Goal: Task Accomplishment & Management: Complete application form

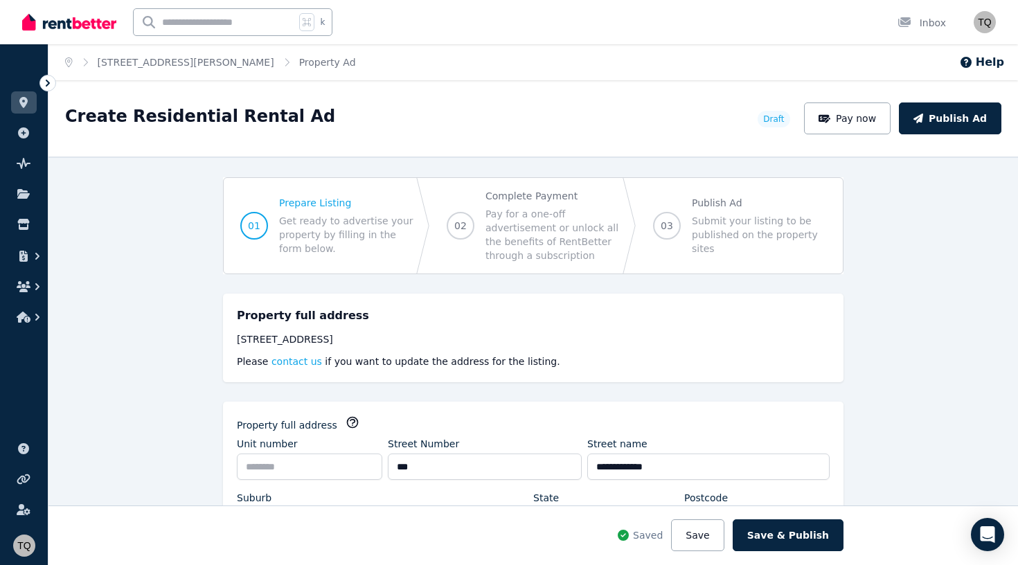
select select "***"
select select "**********"
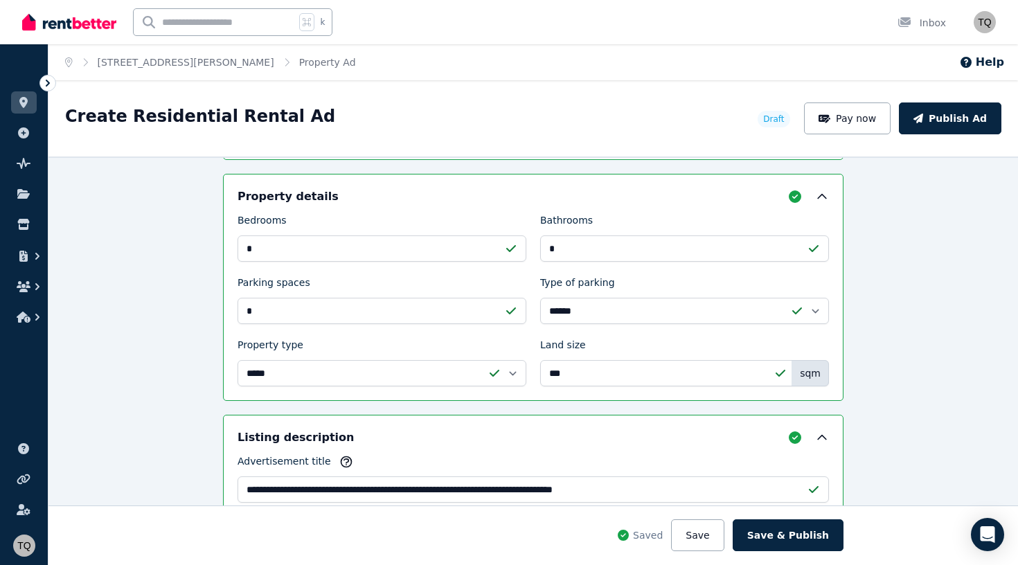
scroll to position [677, 0]
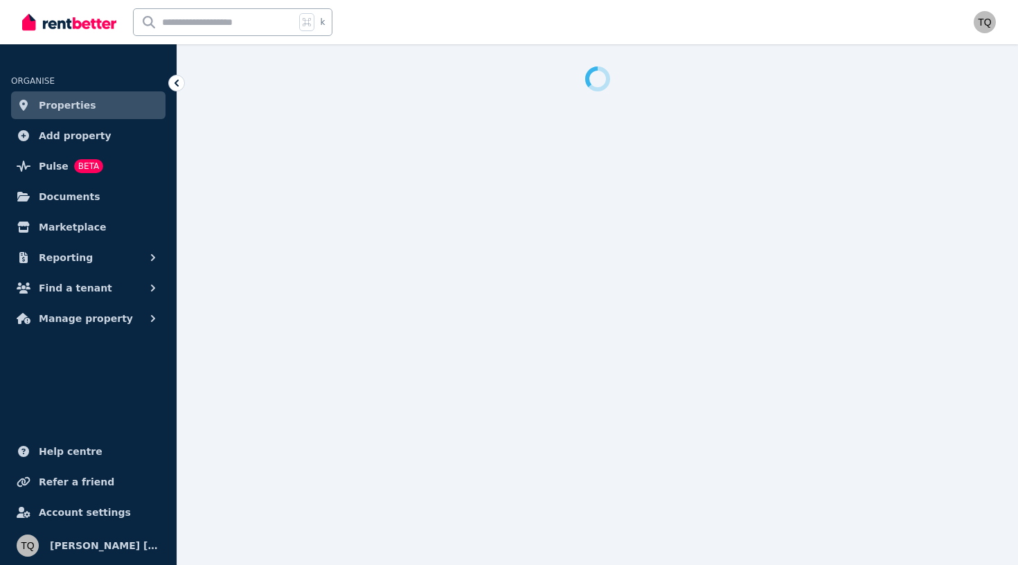
select select "***"
select select "**********"
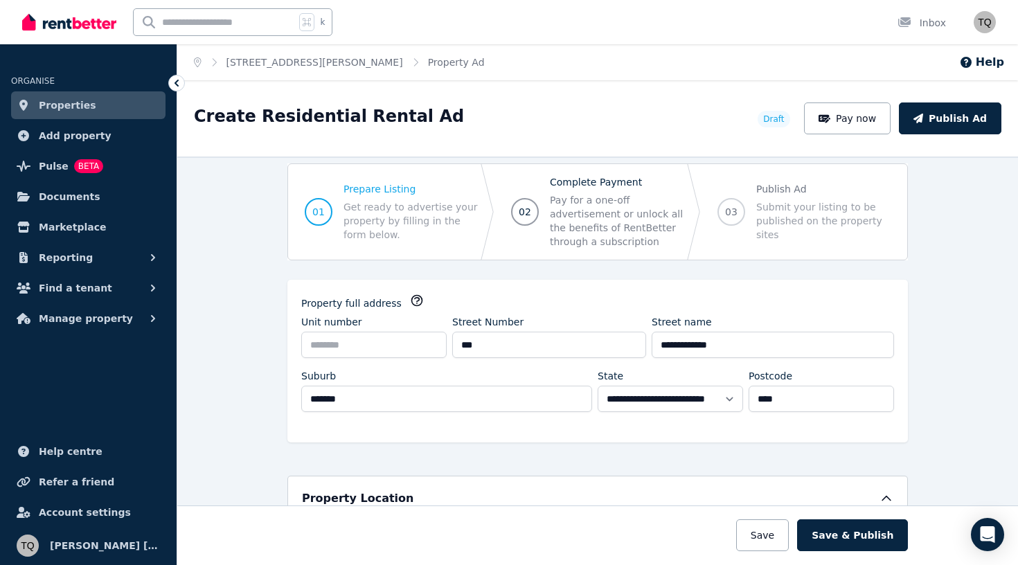
scroll to position [16, 0]
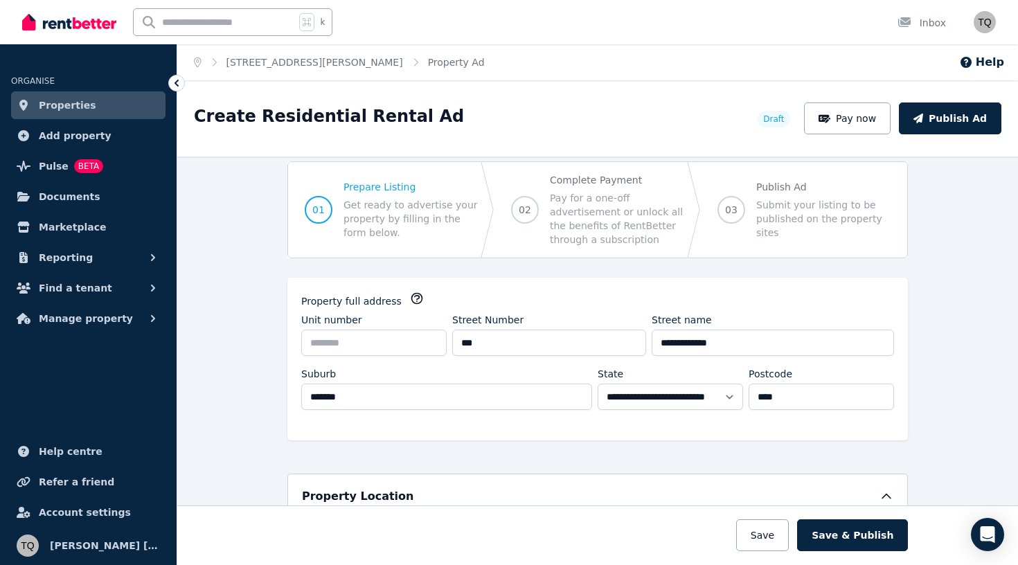
click at [398, 190] on span "Prepare Listing" at bounding box center [410, 187] width 134 height 14
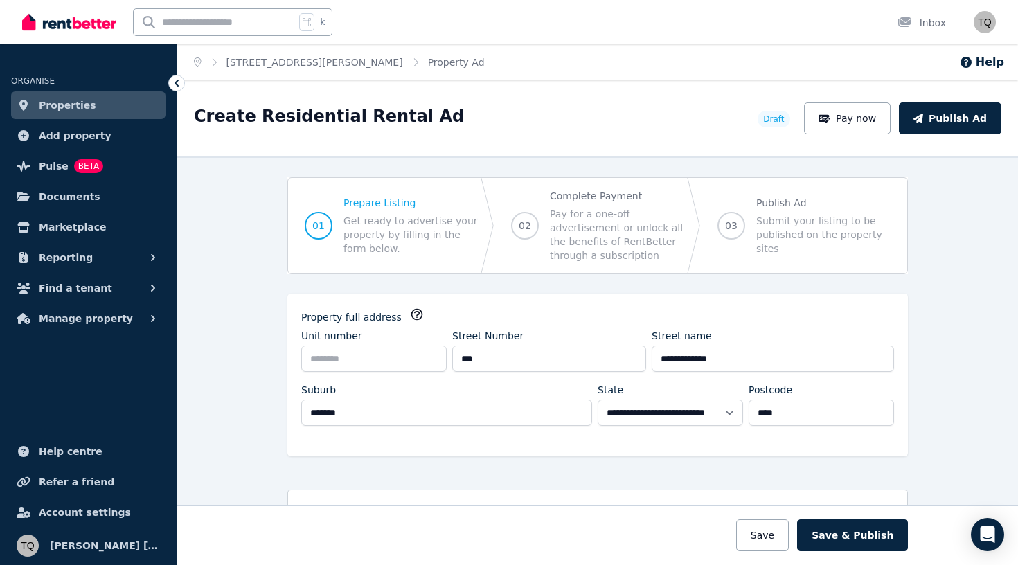
scroll to position [0, 0]
click at [784, 119] on span "Draft" at bounding box center [773, 119] width 21 height 11
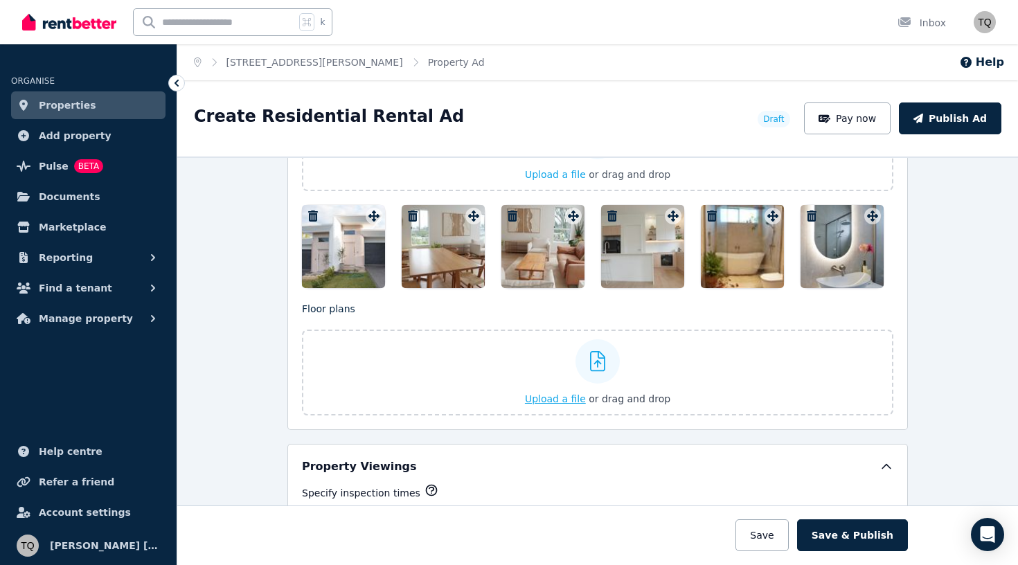
scroll to position [1708, 0]
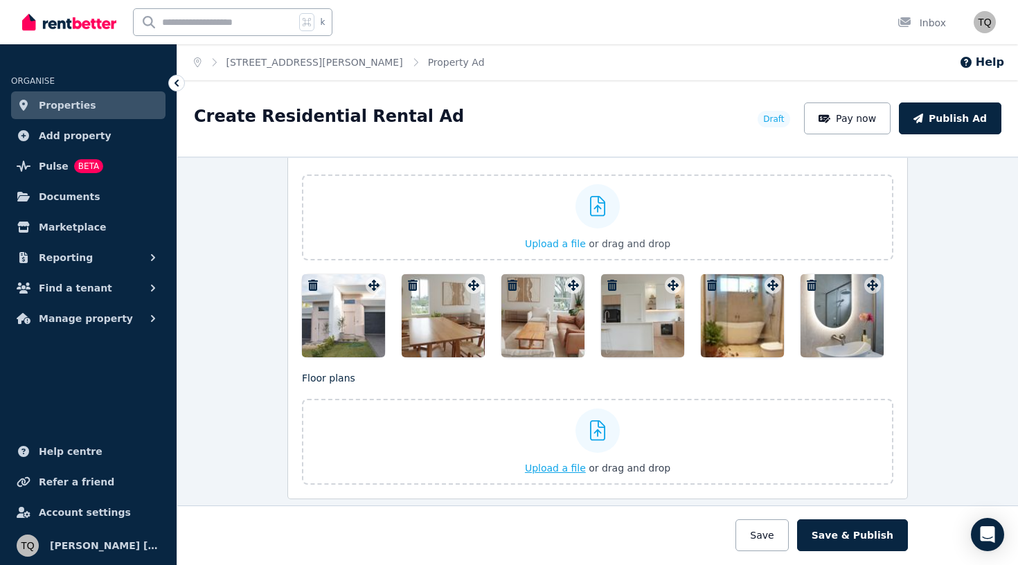
click at [569, 463] on span "Upload a file" at bounding box center [555, 468] width 61 height 11
click at [575, 470] on span "Upload a file" at bounding box center [555, 468] width 61 height 11
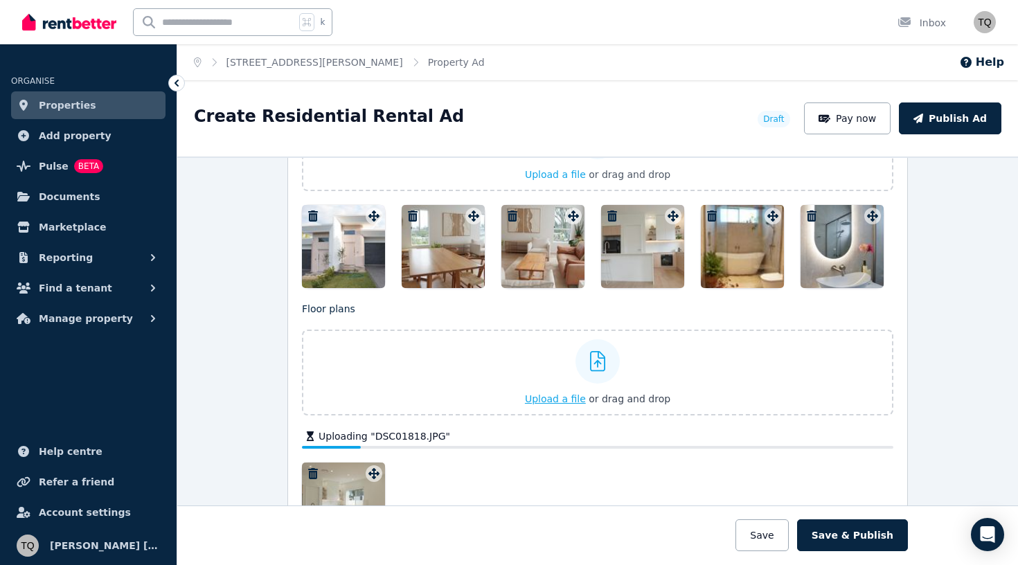
scroll to position [1805, 0]
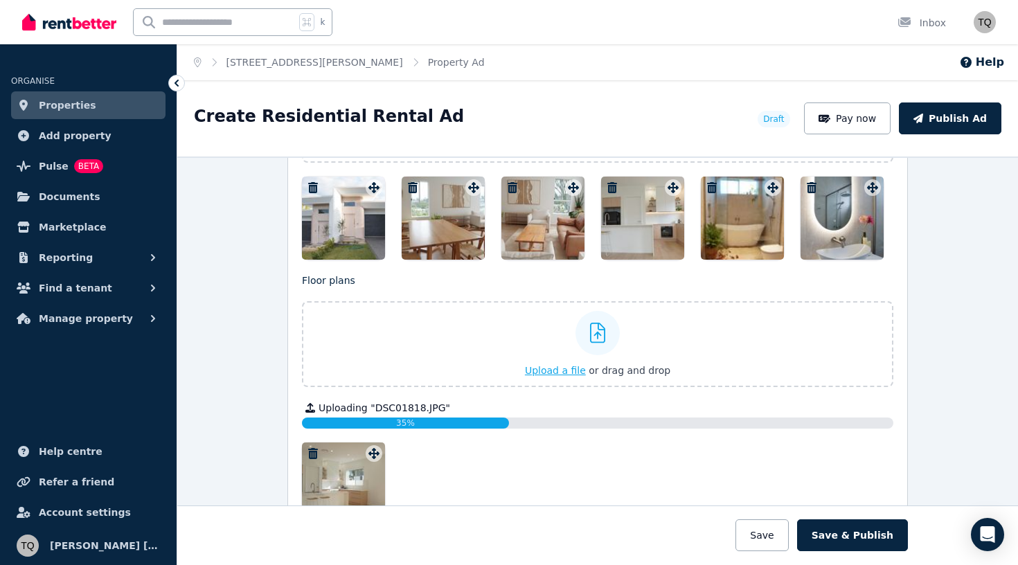
click at [566, 369] on span "Upload a file" at bounding box center [555, 370] width 61 height 11
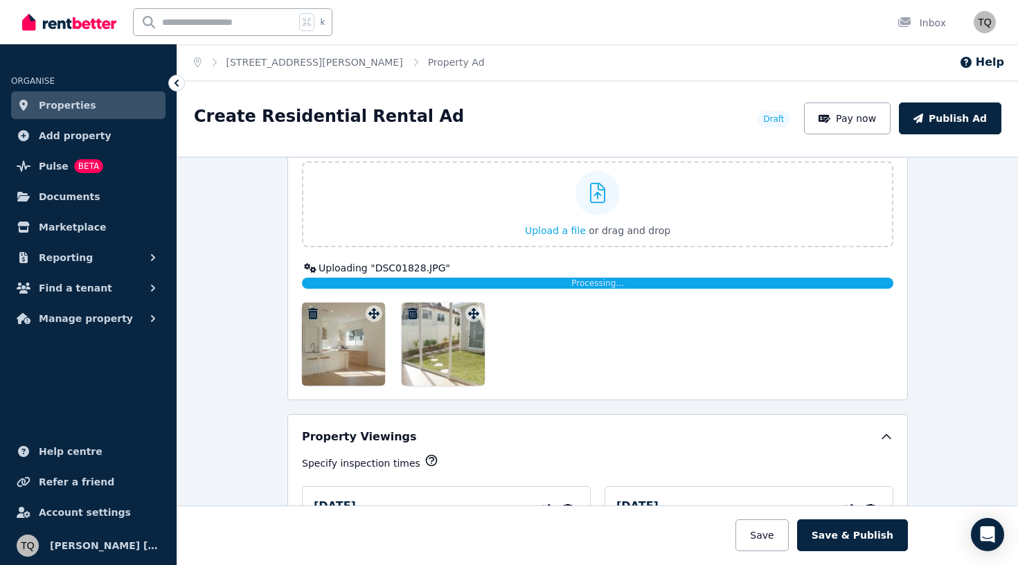
scroll to position [1930, 0]
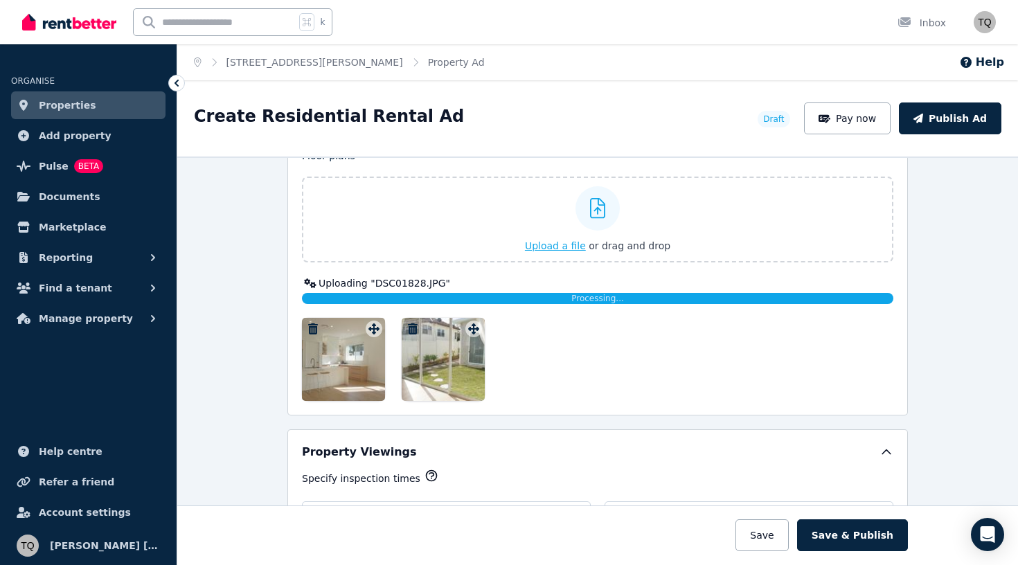
click at [563, 244] on span "Upload a file" at bounding box center [555, 245] width 61 height 11
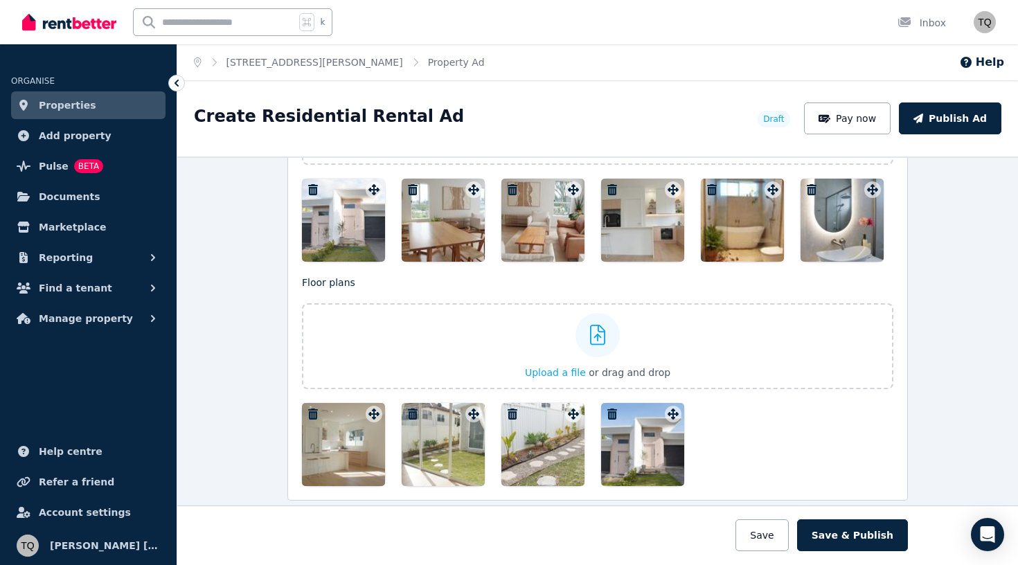
scroll to position [1803, 0]
click at [314, 191] on icon "button" at bounding box center [313, 190] width 10 height 11
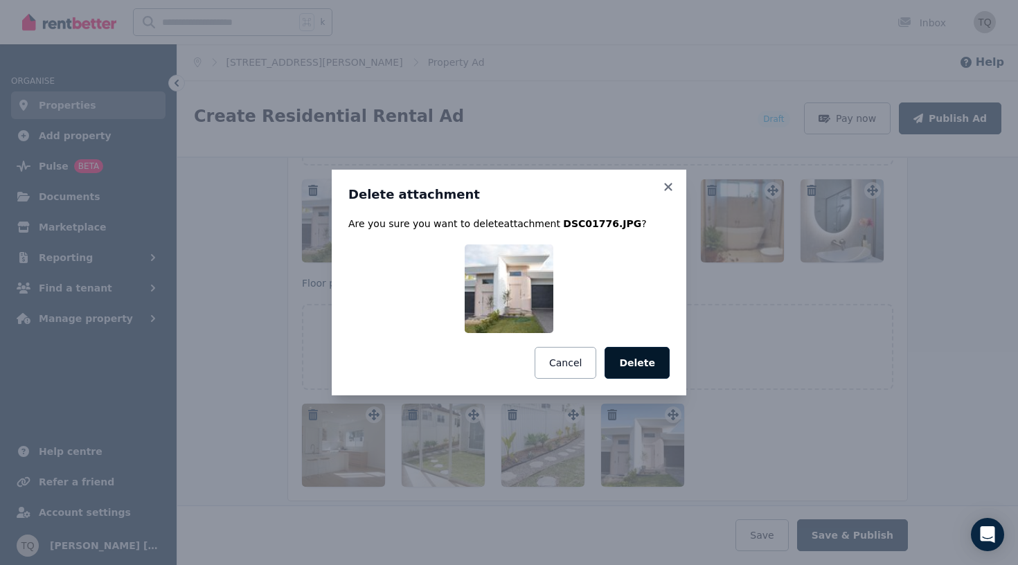
click at [634, 366] on button "Delete" at bounding box center [637, 363] width 65 height 32
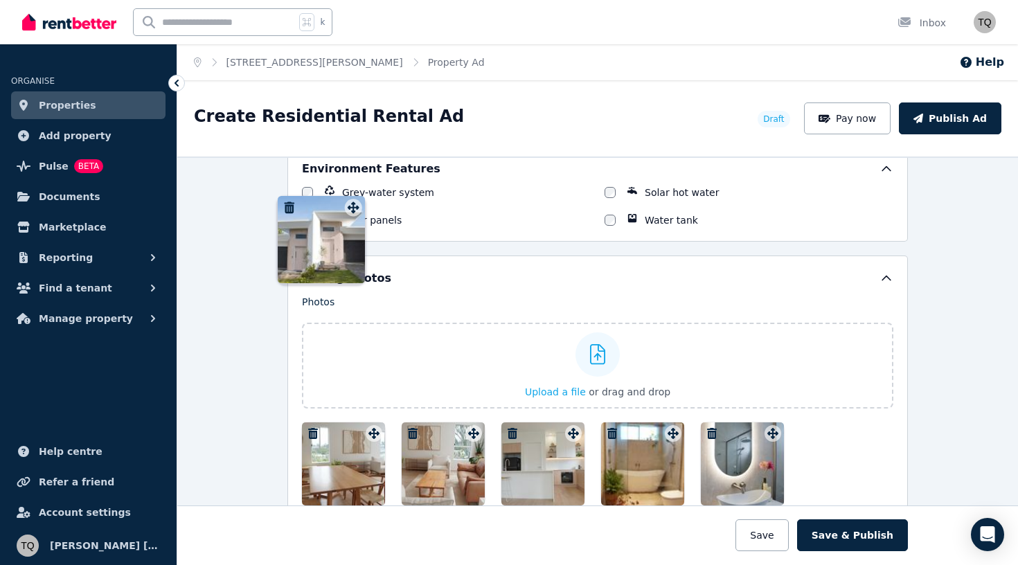
scroll to position [1505, 0]
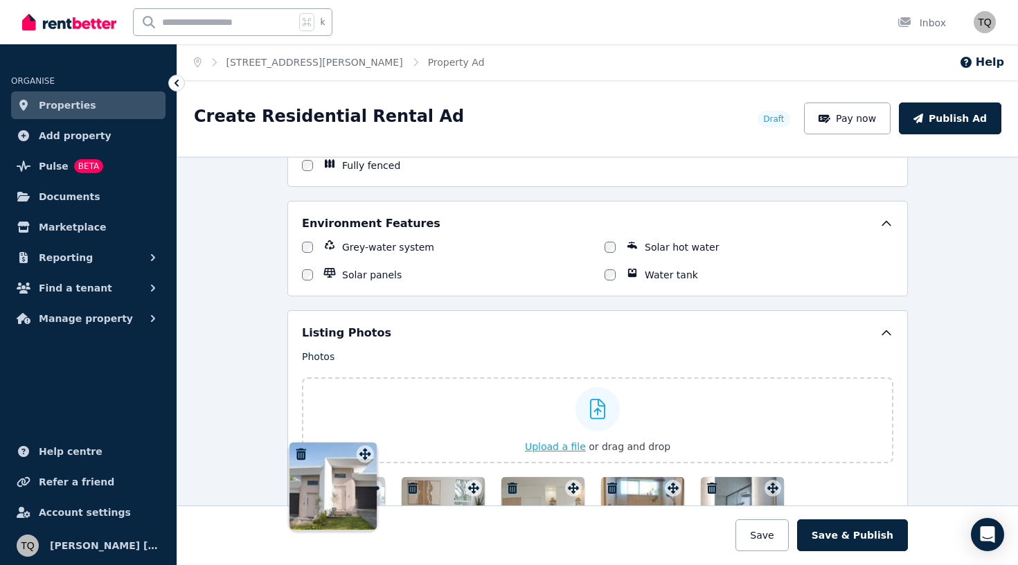
drag, startPoint x: 674, startPoint y: 414, endPoint x: 364, endPoint y: 441, distance: 311.4
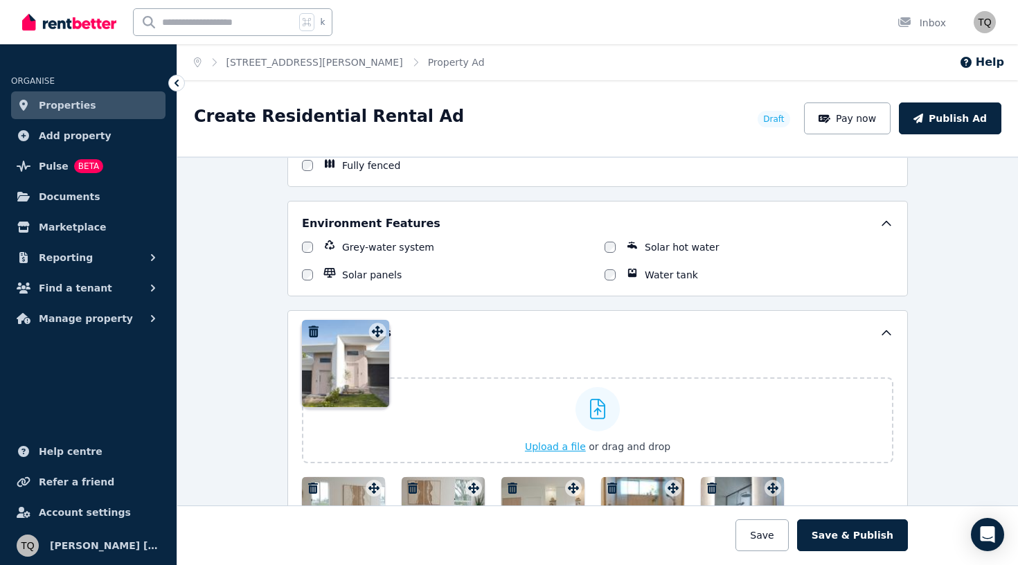
click at [364, 441] on div "Photos Upload a file or drag and drop To pick up a draggable item, press the sp…" at bounding box center [597, 567] width 591 height 435
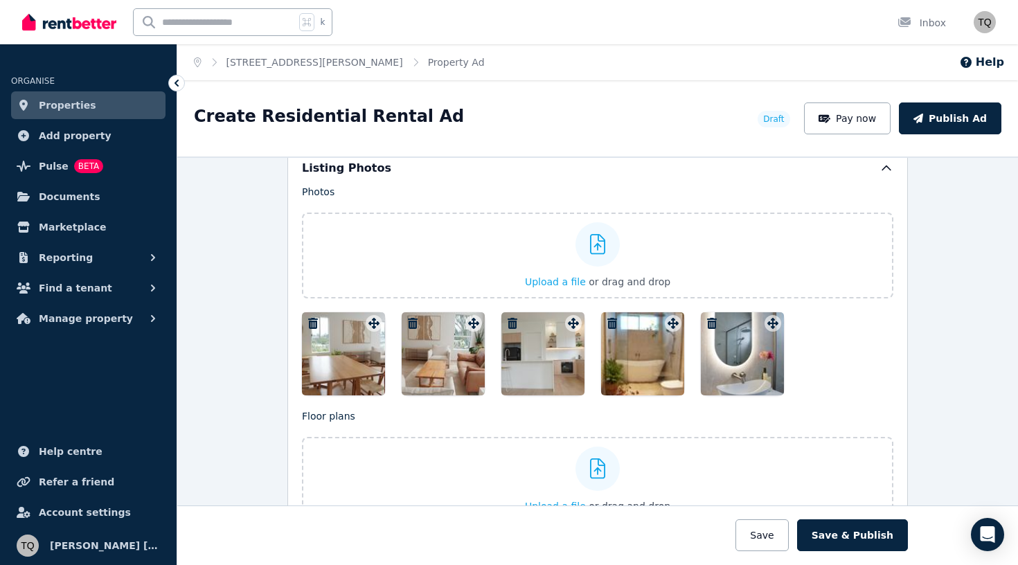
scroll to position [1654, 0]
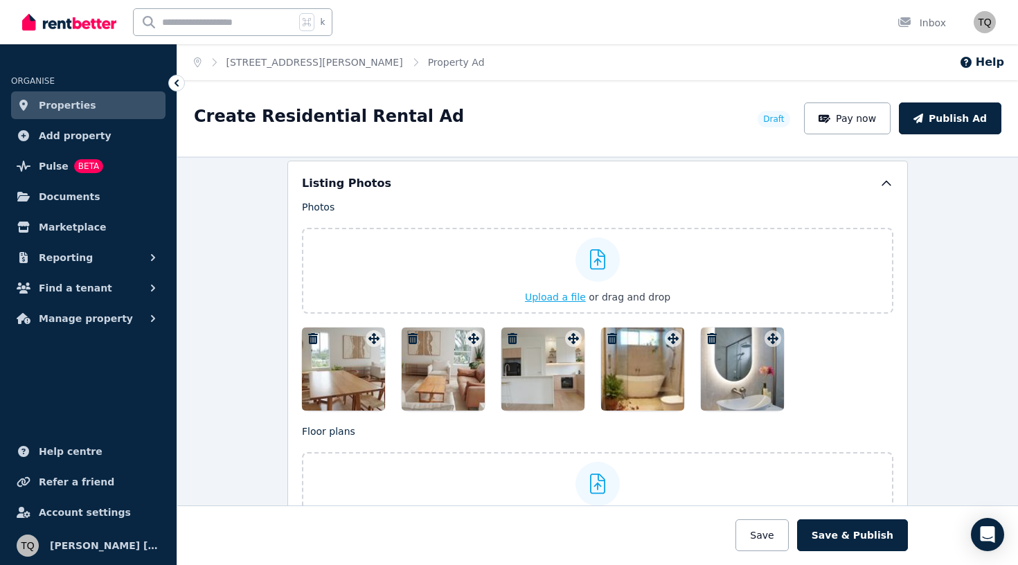
click at [569, 303] on button "Upload a file or drag and drop" at bounding box center [597, 297] width 145 height 14
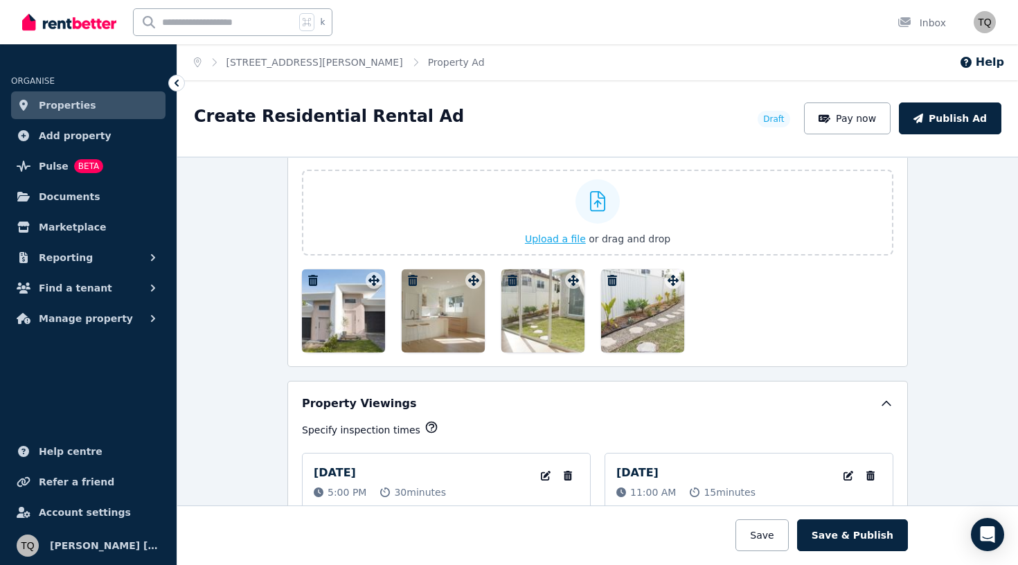
scroll to position [2197, 0]
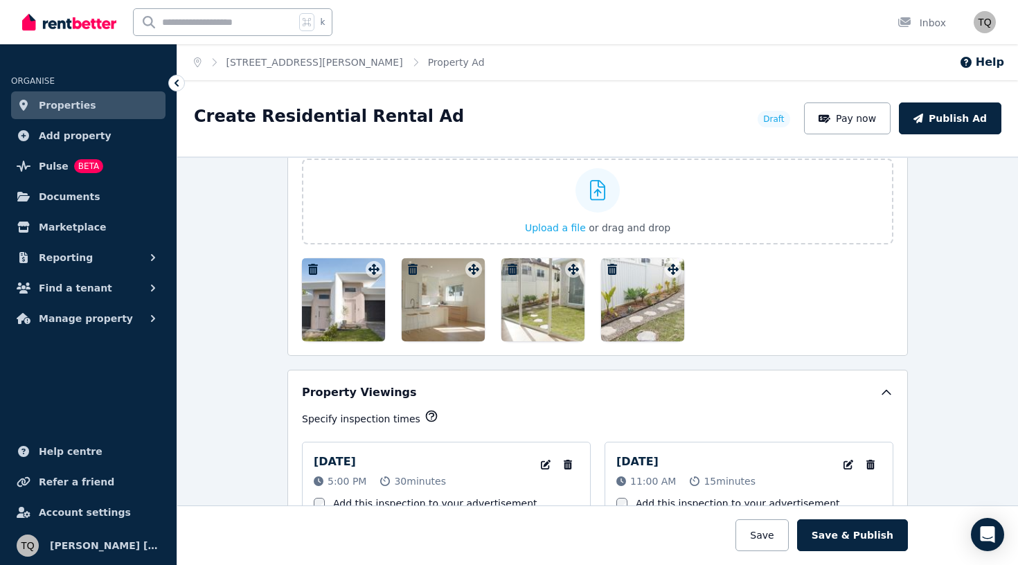
click at [614, 270] on icon "button" at bounding box center [612, 269] width 10 height 11
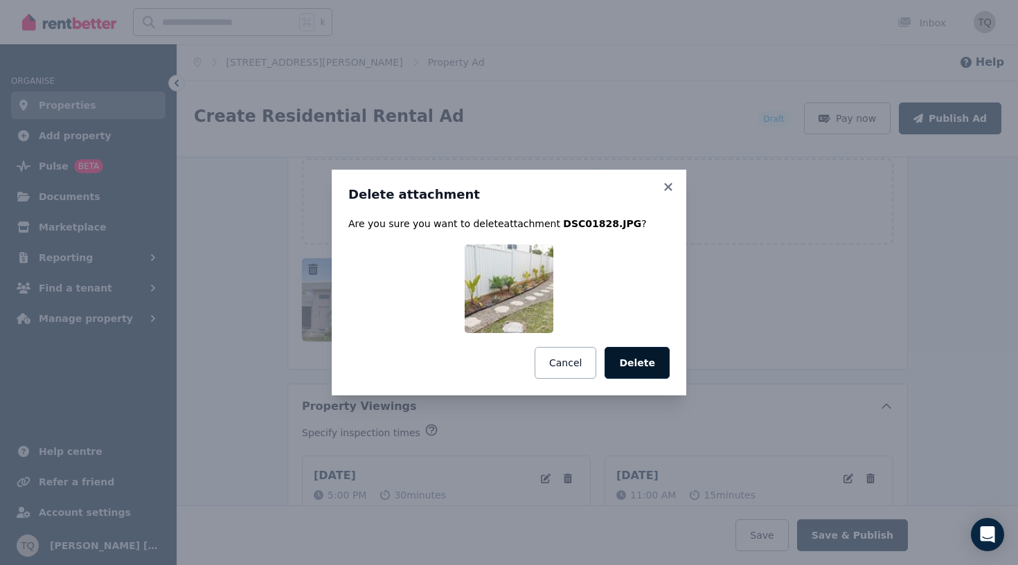
click at [643, 366] on button "Delete" at bounding box center [637, 363] width 65 height 32
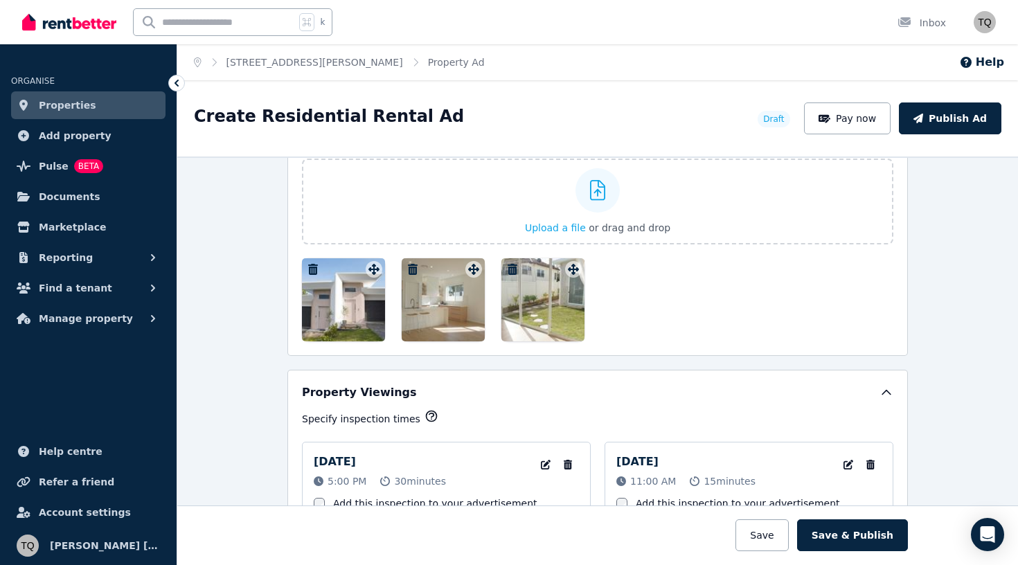
click at [515, 271] on icon "button" at bounding box center [513, 269] width 10 height 11
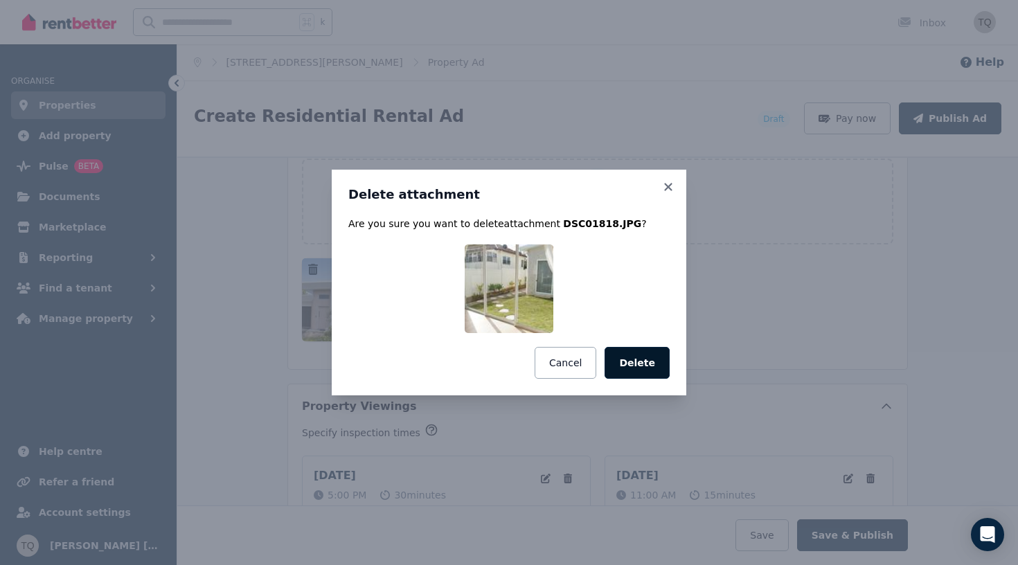
click at [623, 364] on button "Delete" at bounding box center [637, 363] width 65 height 32
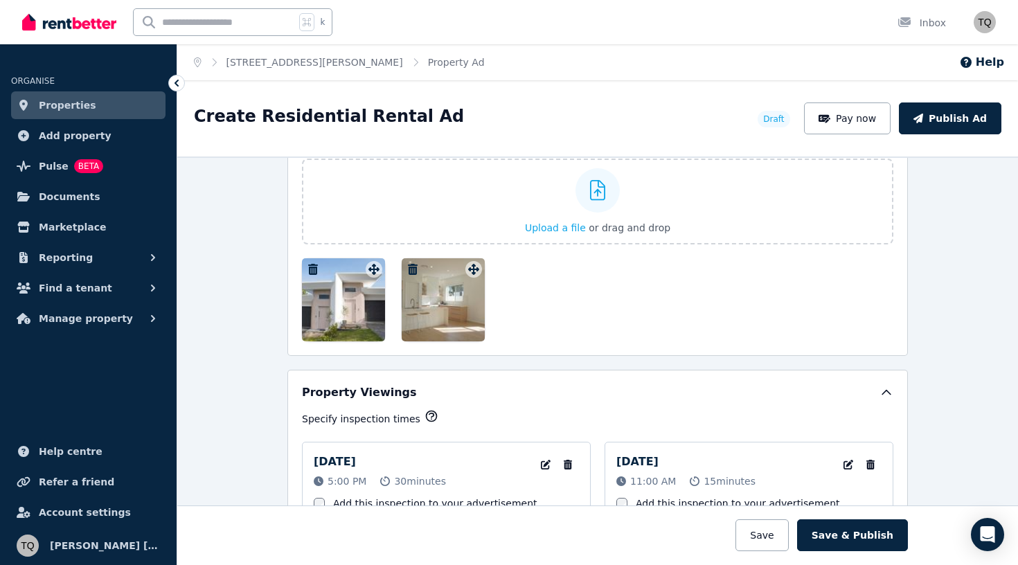
click at [415, 269] on icon "button" at bounding box center [413, 269] width 14 height 11
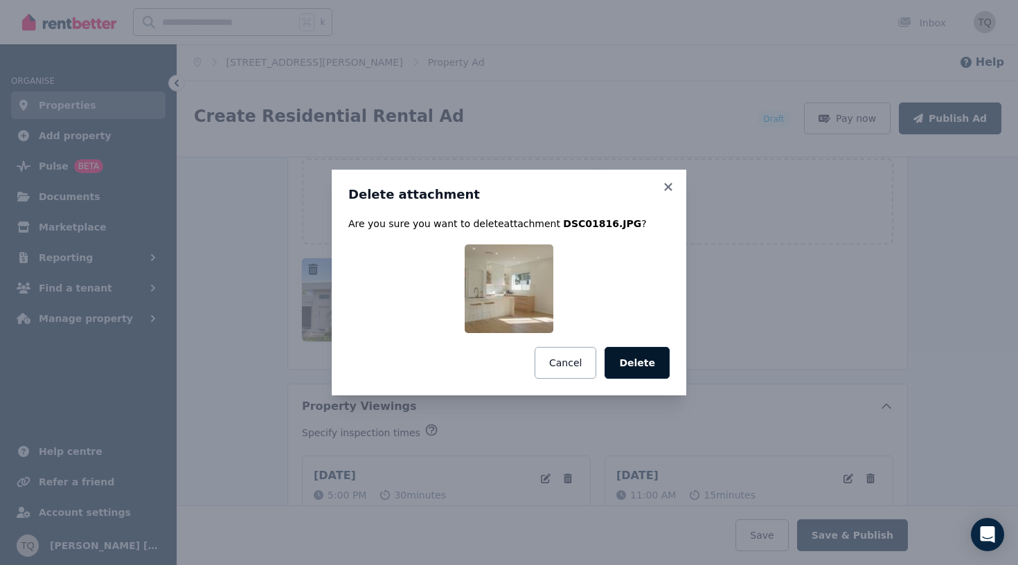
click at [625, 361] on button "Delete" at bounding box center [637, 363] width 65 height 32
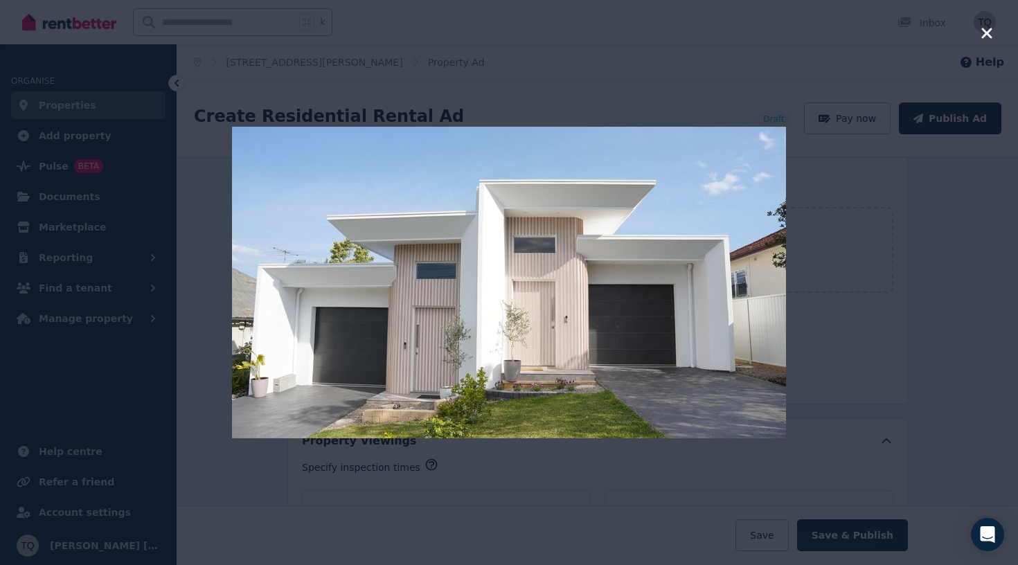
click at [985, 36] on icon "button" at bounding box center [986, 33] width 10 height 10
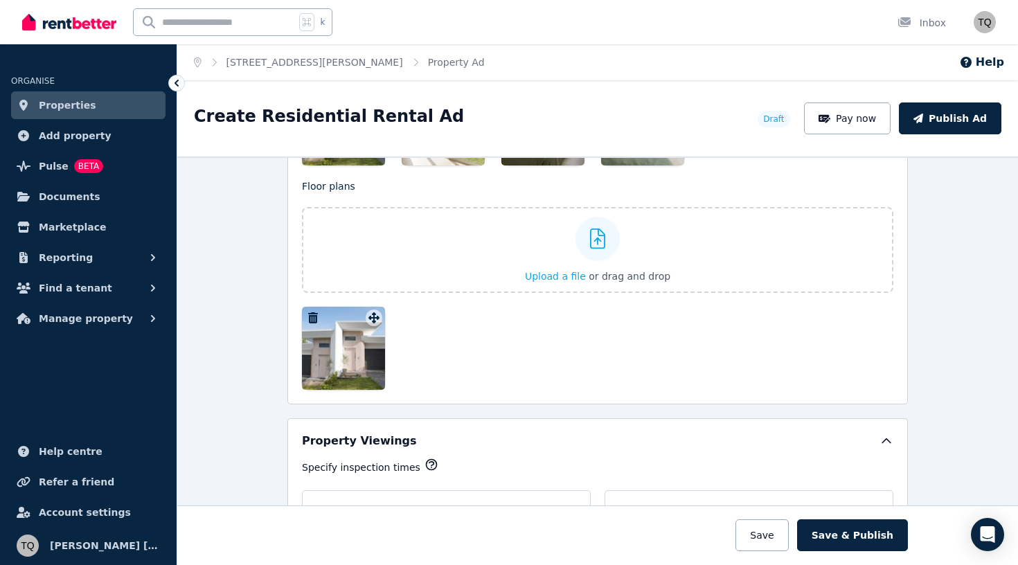
click at [316, 317] on icon "button" at bounding box center [313, 317] width 10 height 11
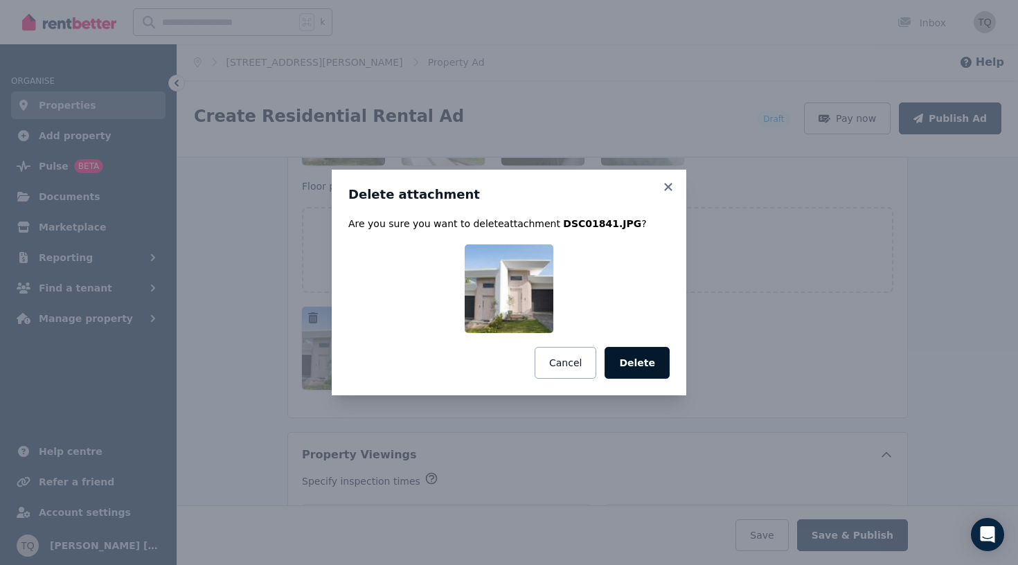
click at [636, 359] on button "Delete" at bounding box center [637, 363] width 65 height 32
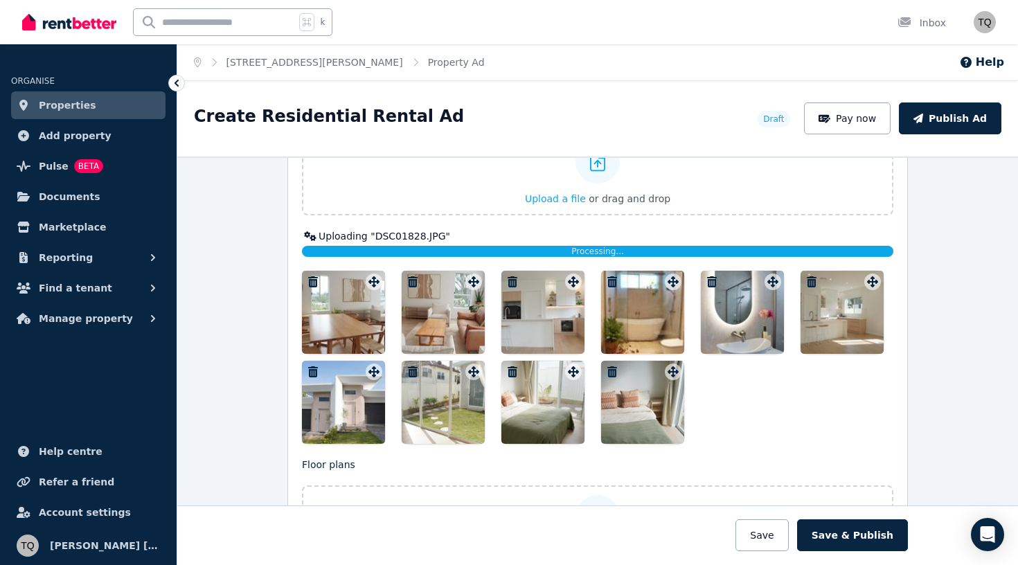
scroll to position [1754, 0]
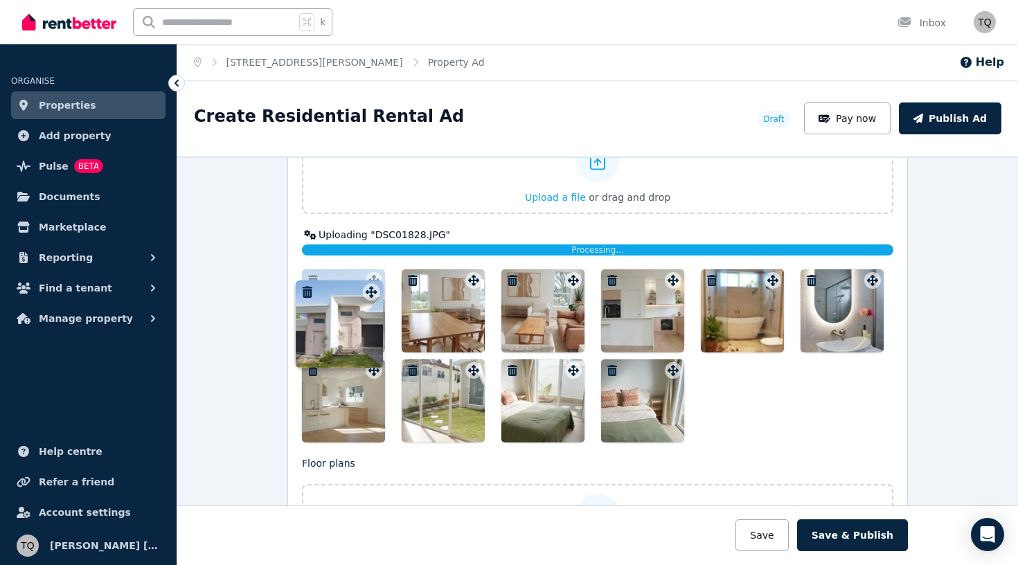
drag, startPoint x: 377, startPoint y: 371, endPoint x: 374, endPoint y: 281, distance: 90.1
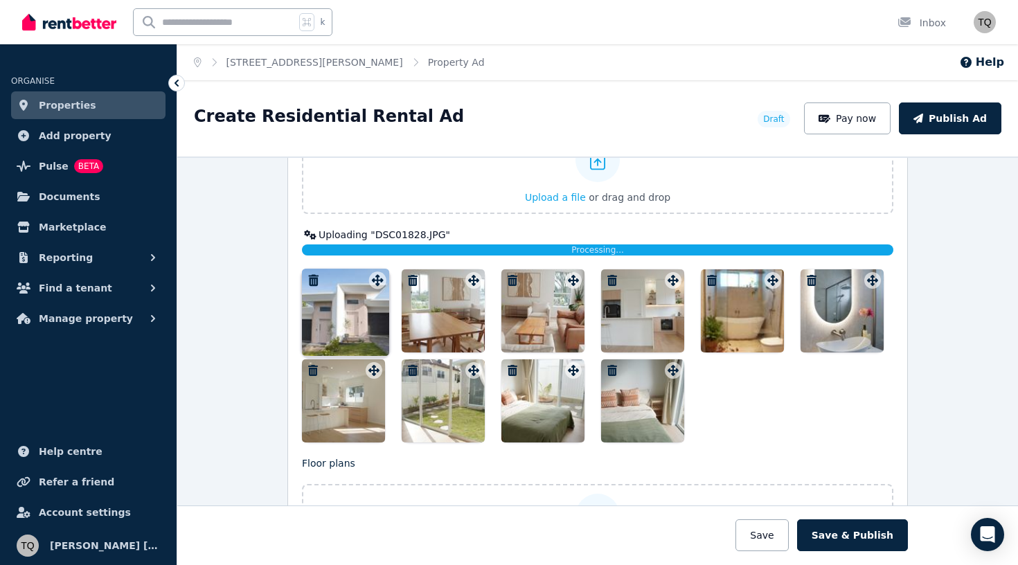
click at [374, 281] on div "Photos Upload a file or drag and drop Uploaded " DSC01806.JPG " Uploaded " DSC0…" at bounding box center [597, 271] width 591 height 342
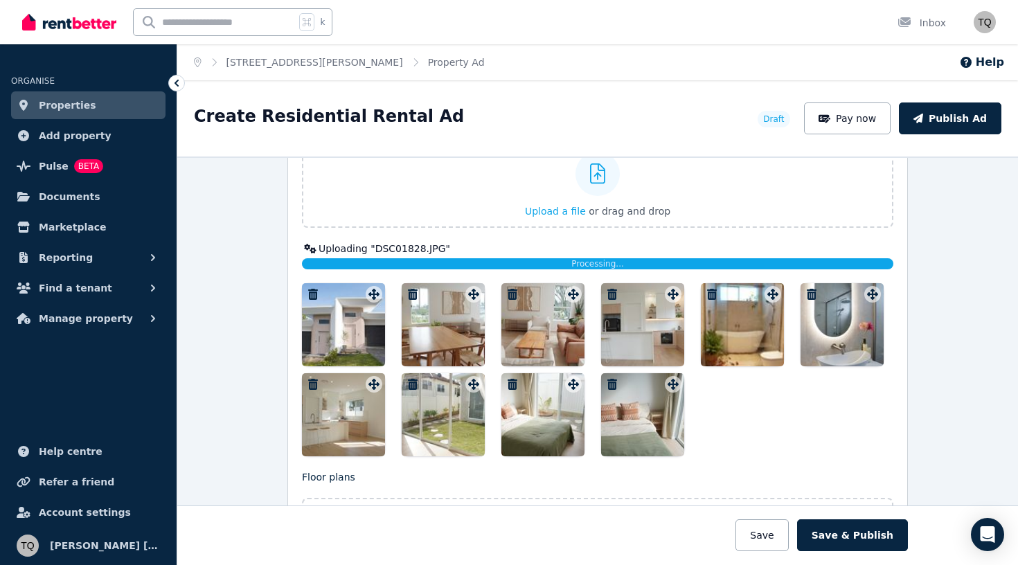
scroll to position [1742, 0]
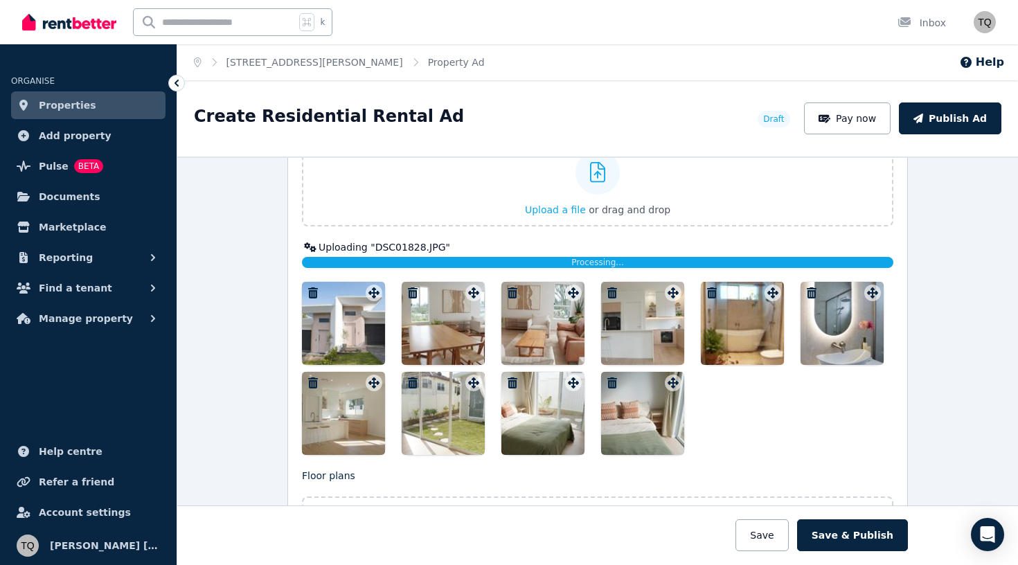
click at [611, 293] on icon "button" at bounding box center [612, 292] width 10 height 11
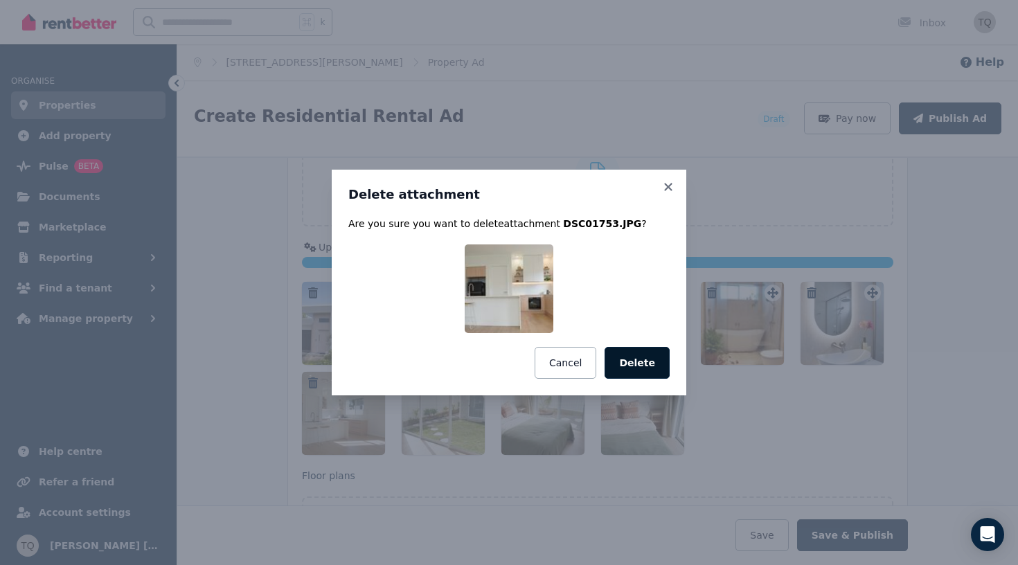
click at [651, 365] on button "Delete" at bounding box center [637, 363] width 65 height 32
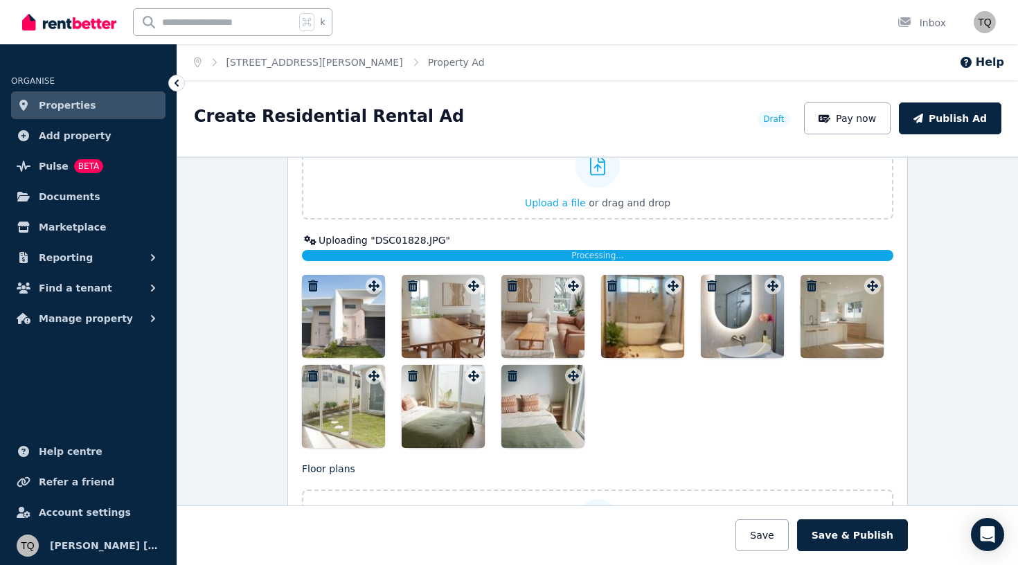
scroll to position [1750, 0]
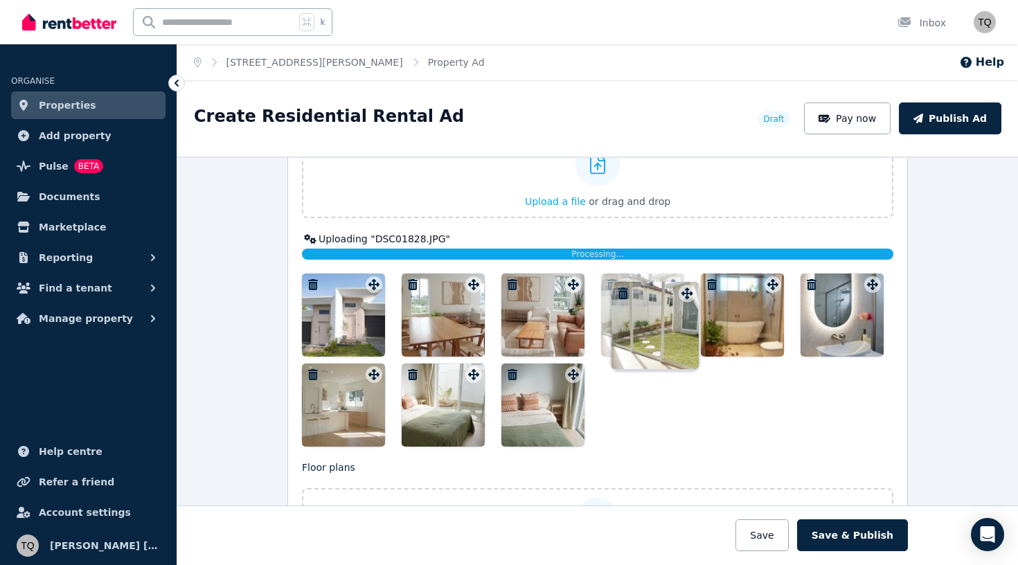
drag, startPoint x: 373, startPoint y: 372, endPoint x: 685, endPoint y: 279, distance: 325.1
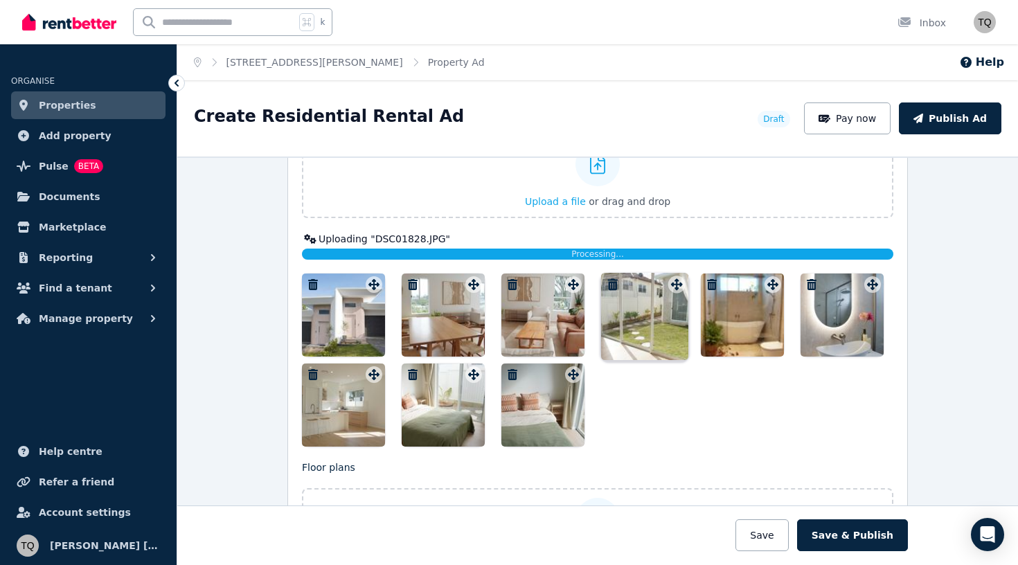
click at [685, 279] on div at bounding box center [597, 360] width 591 height 173
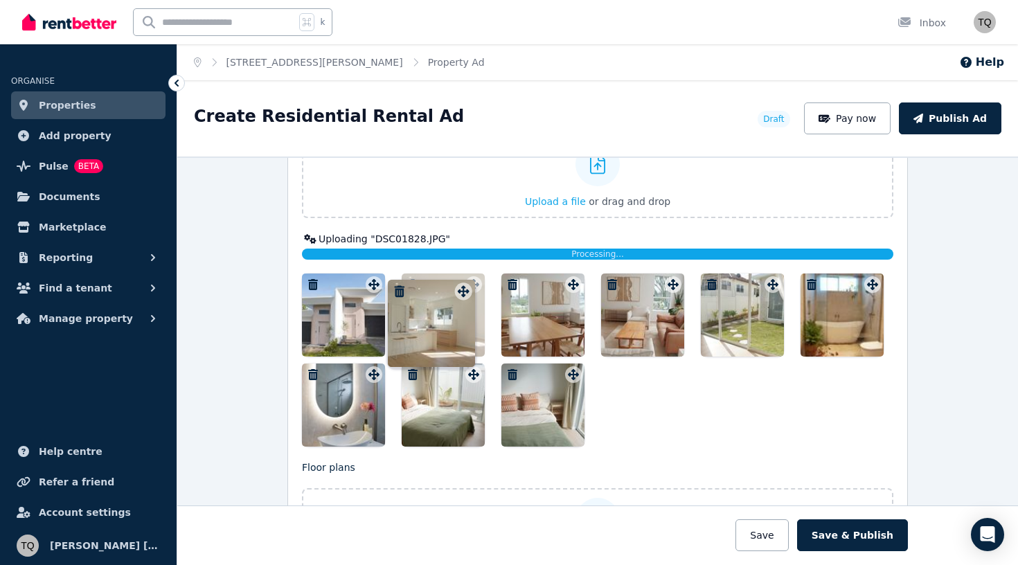
drag, startPoint x: 370, startPoint y: 377, endPoint x: 458, endPoint y: 283, distance: 129.4
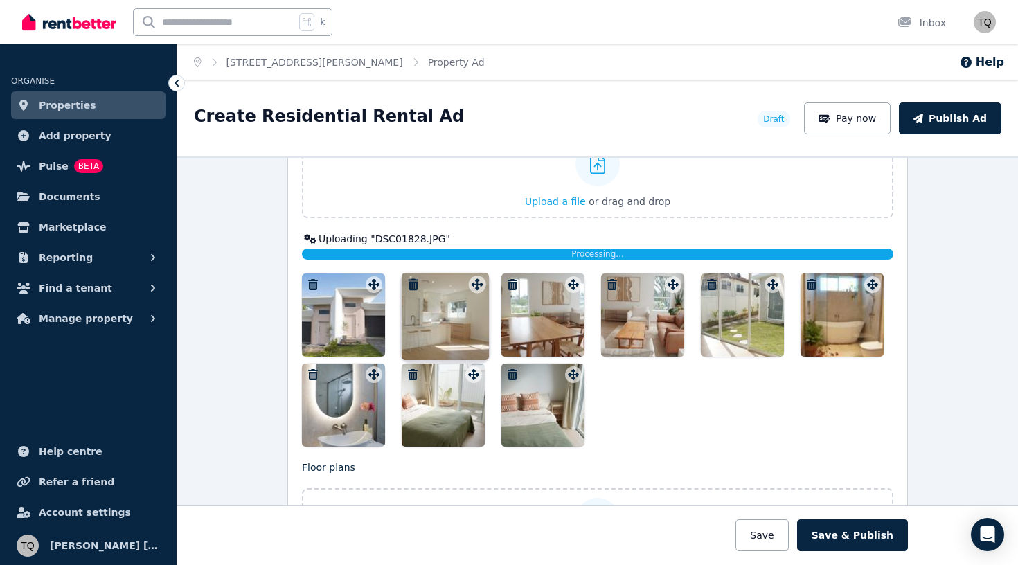
click at [458, 283] on div "Photos Upload a file or drag and drop Uploaded " DSC01806.JPG " Uploaded " DSC0…" at bounding box center [597, 276] width 591 height 342
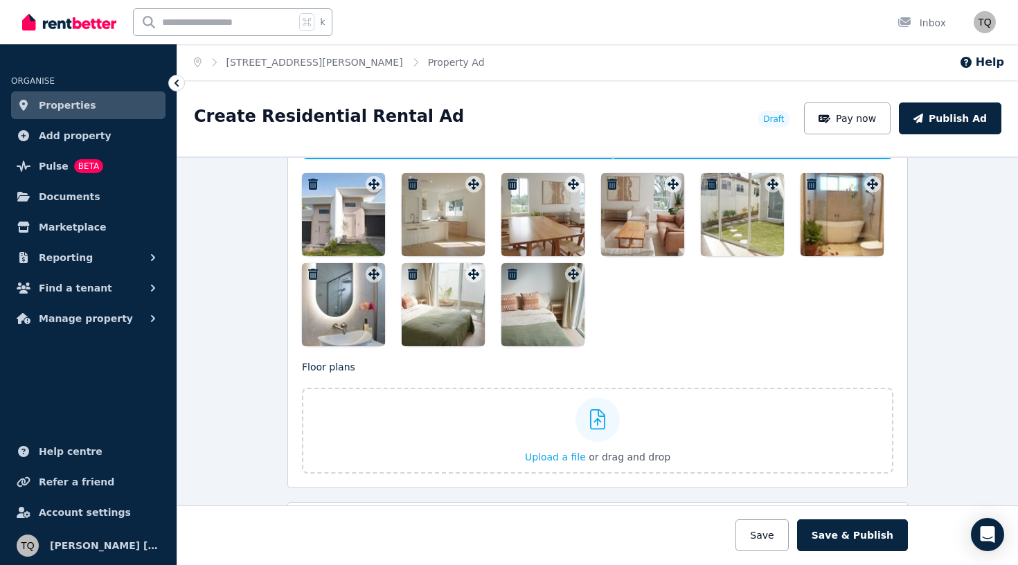
scroll to position [1851, 0]
click at [411, 275] on icon "button" at bounding box center [413, 273] width 10 height 11
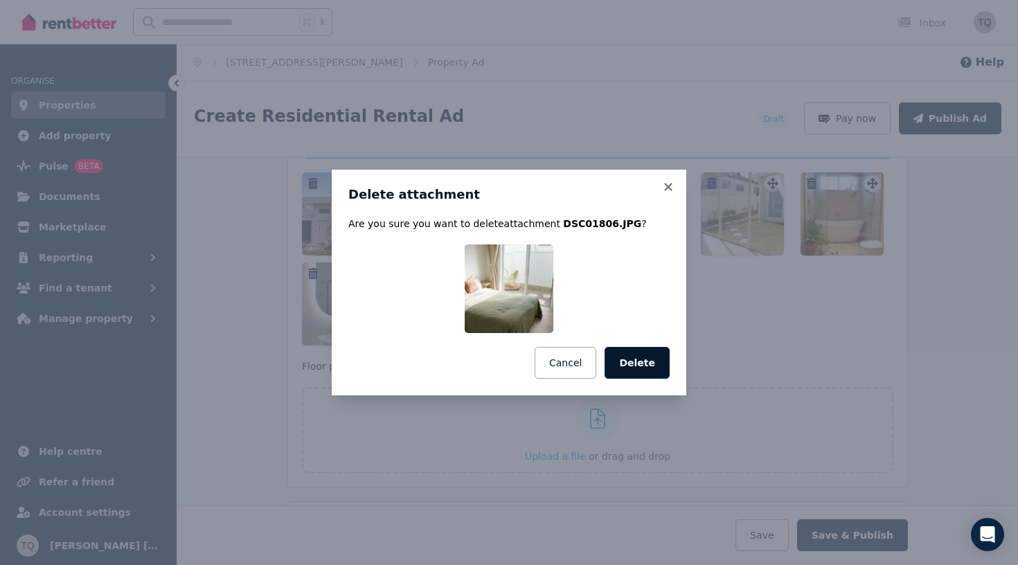
click at [648, 361] on button "Delete" at bounding box center [637, 363] width 65 height 32
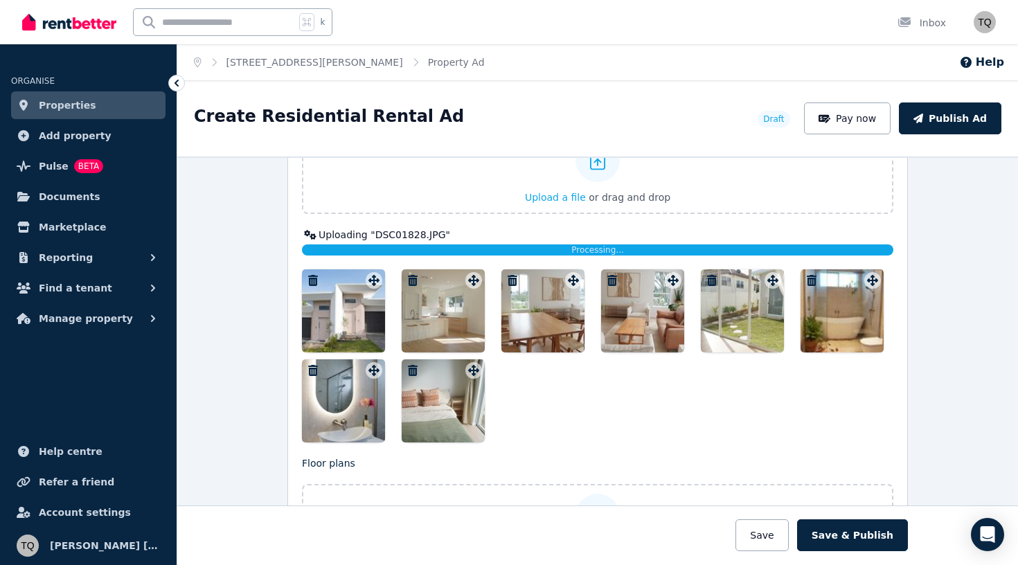
scroll to position [1697, 0]
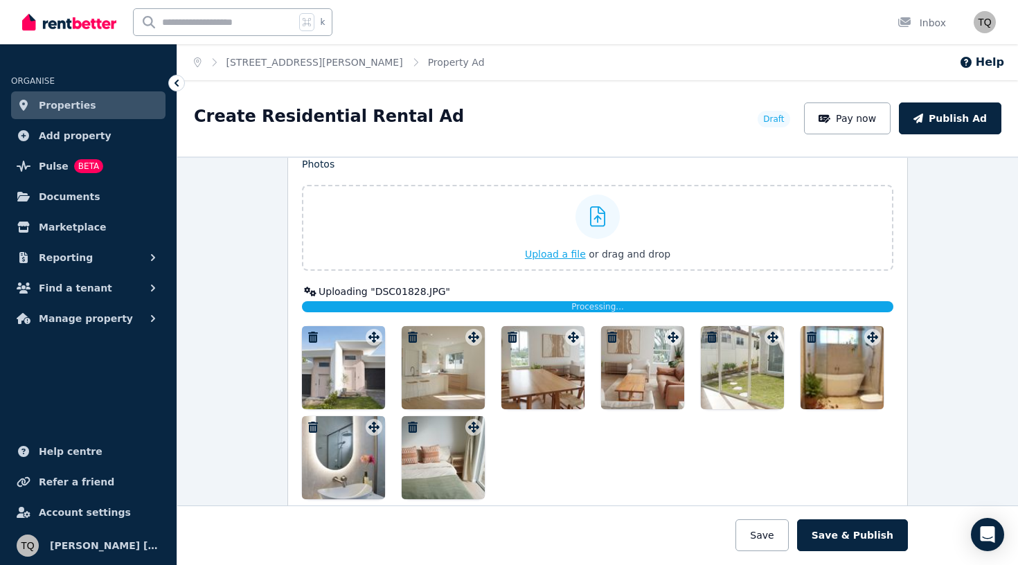
click at [565, 252] on span "Upload a file" at bounding box center [555, 254] width 61 height 11
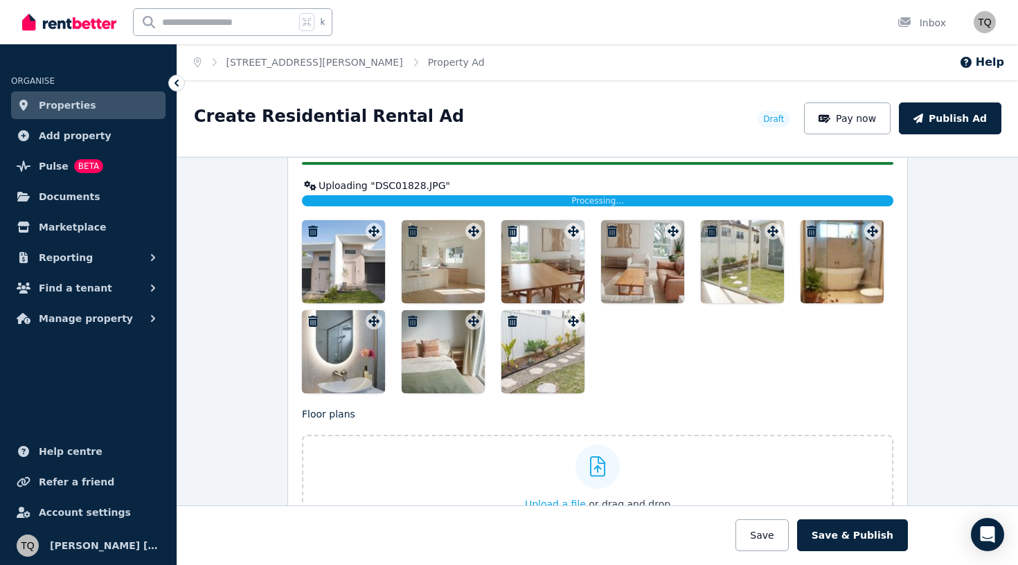
scroll to position [1839, 0]
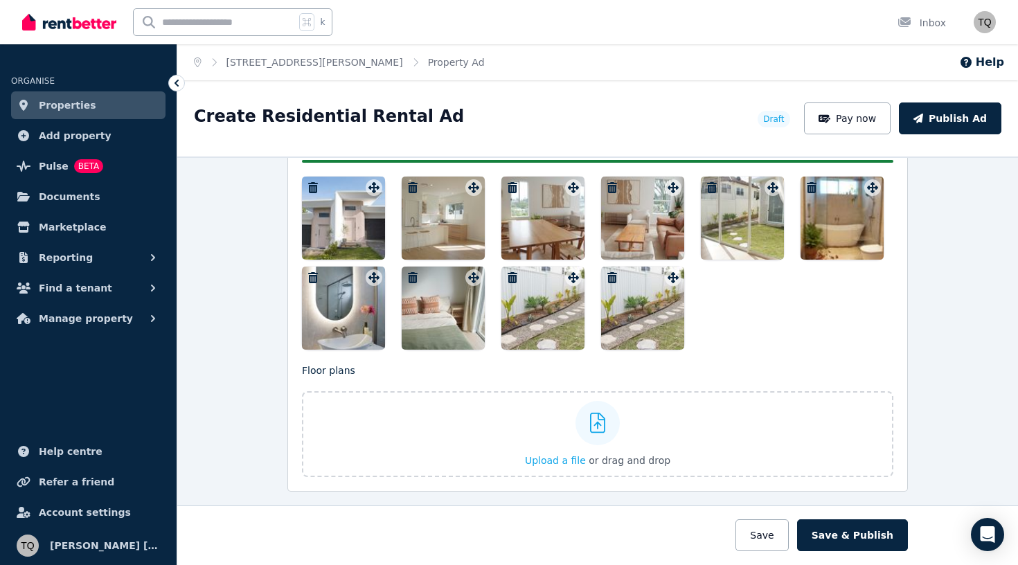
click at [614, 282] on icon "button" at bounding box center [612, 277] width 10 height 11
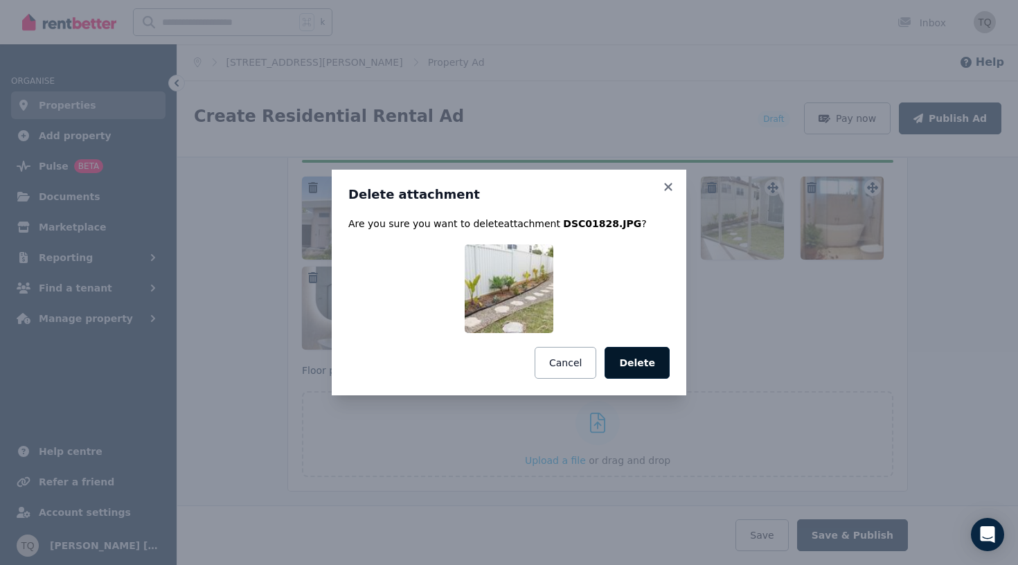
click at [643, 366] on button "Delete" at bounding box center [637, 363] width 65 height 32
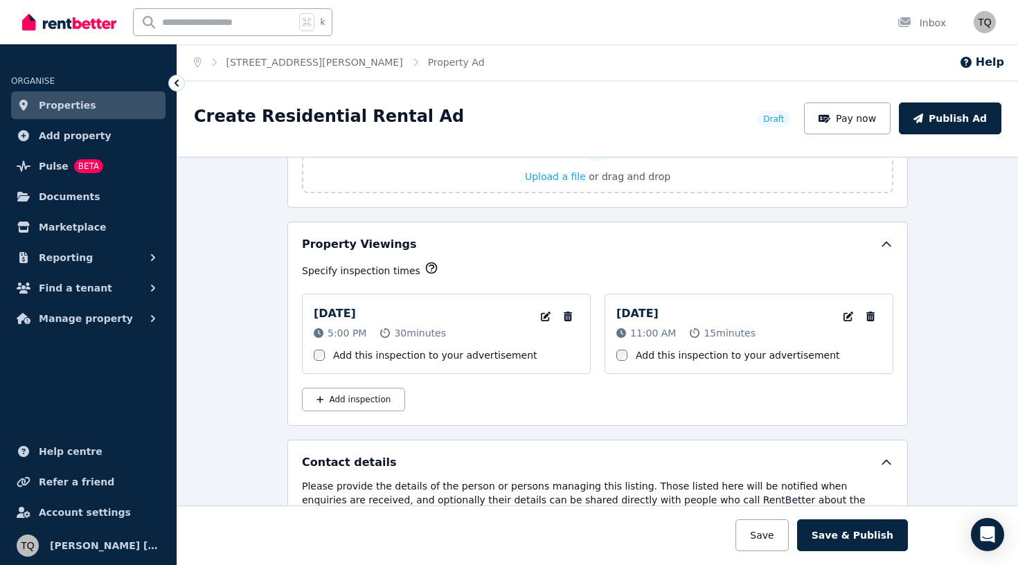
scroll to position [2090, 0]
click at [568, 316] on icon "button" at bounding box center [568, 316] width 14 height 10
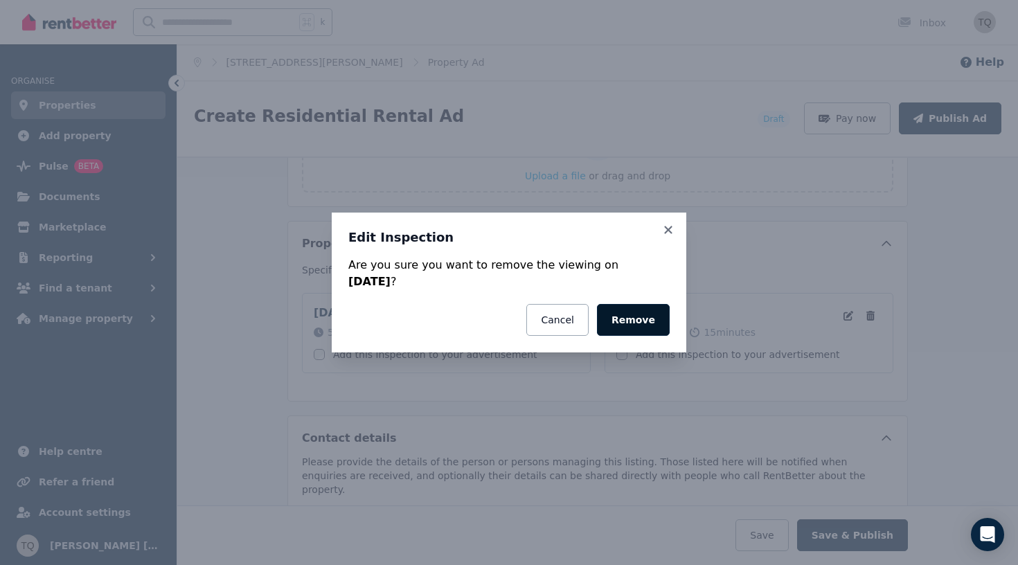
click at [635, 327] on button "Remove" at bounding box center [633, 320] width 73 height 32
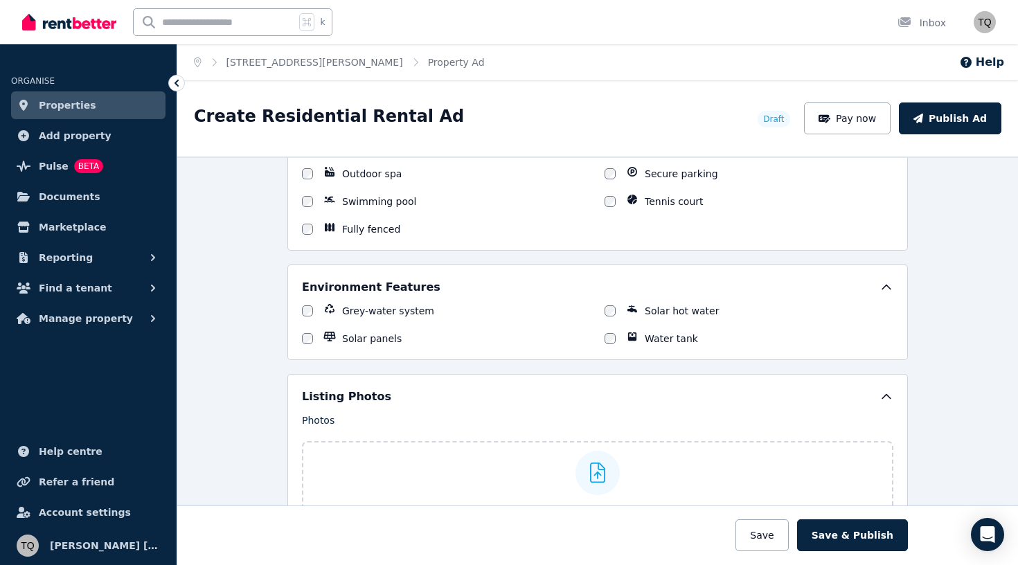
scroll to position [1355, 0]
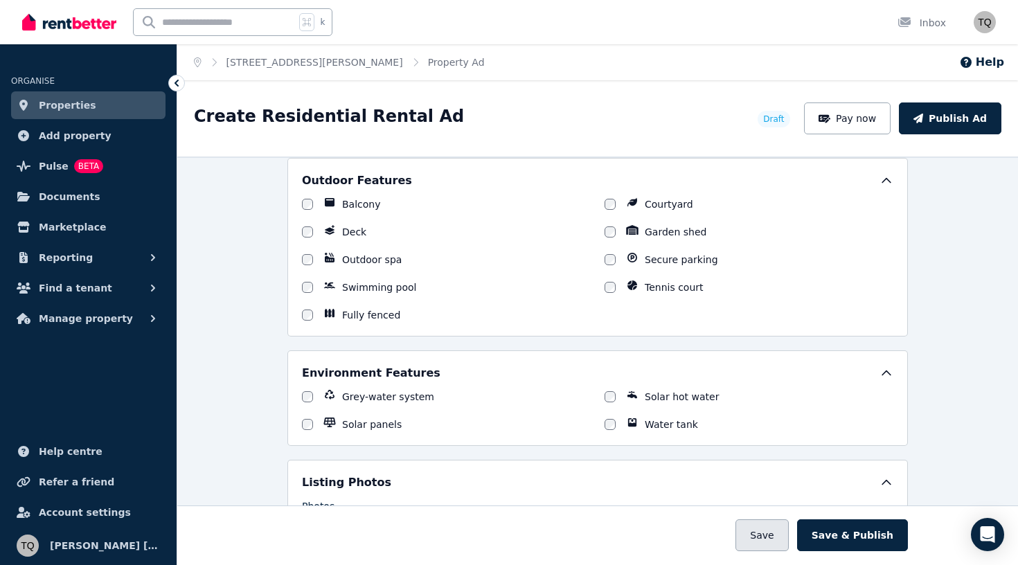
click at [788, 529] on button "Save" at bounding box center [761, 535] width 53 height 32
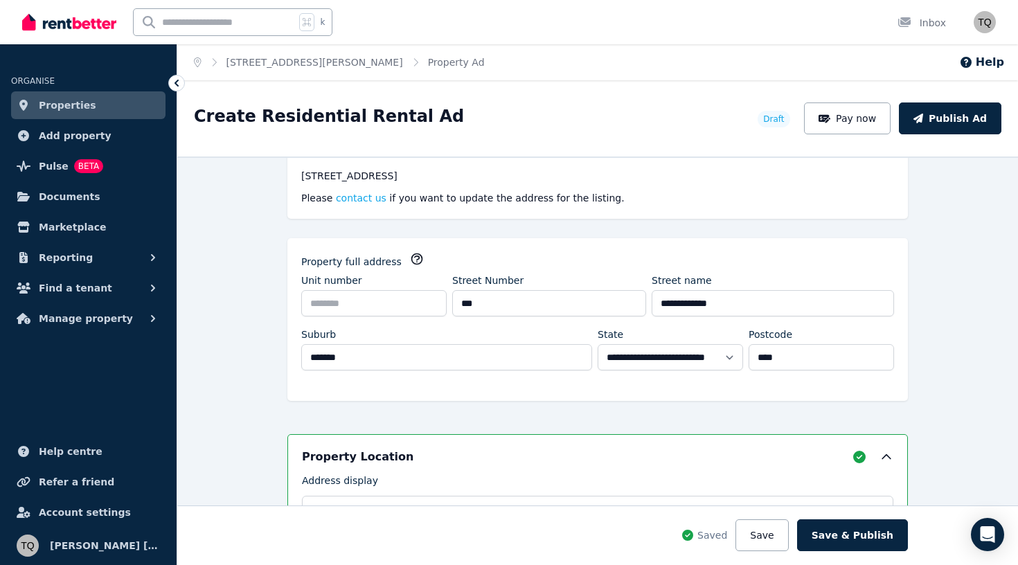
scroll to position [166, 0]
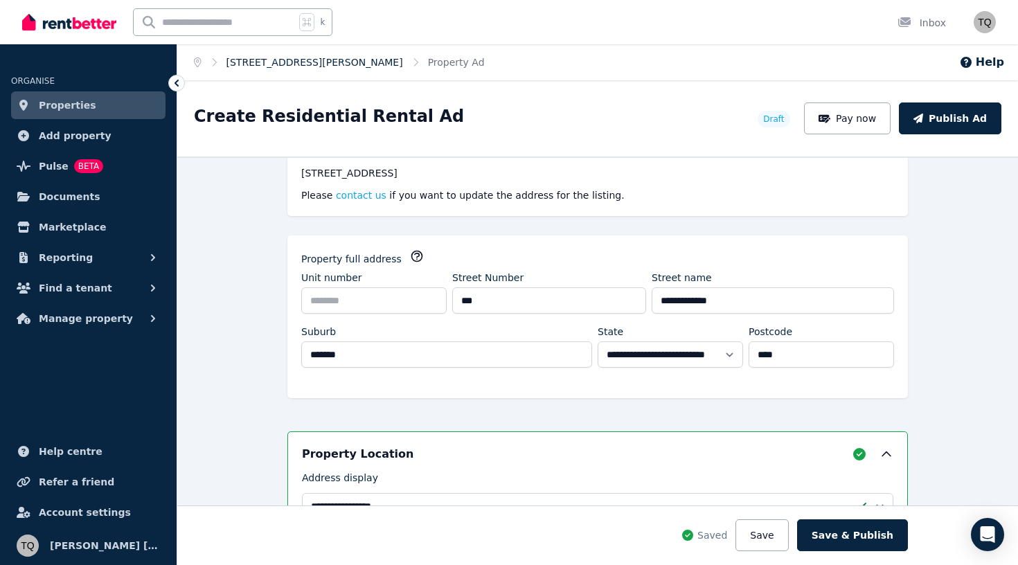
click at [319, 60] on link "[STREET_ADDRESS][PERSON_NAME]" at bounding box center [314, 62] width 177 height 11
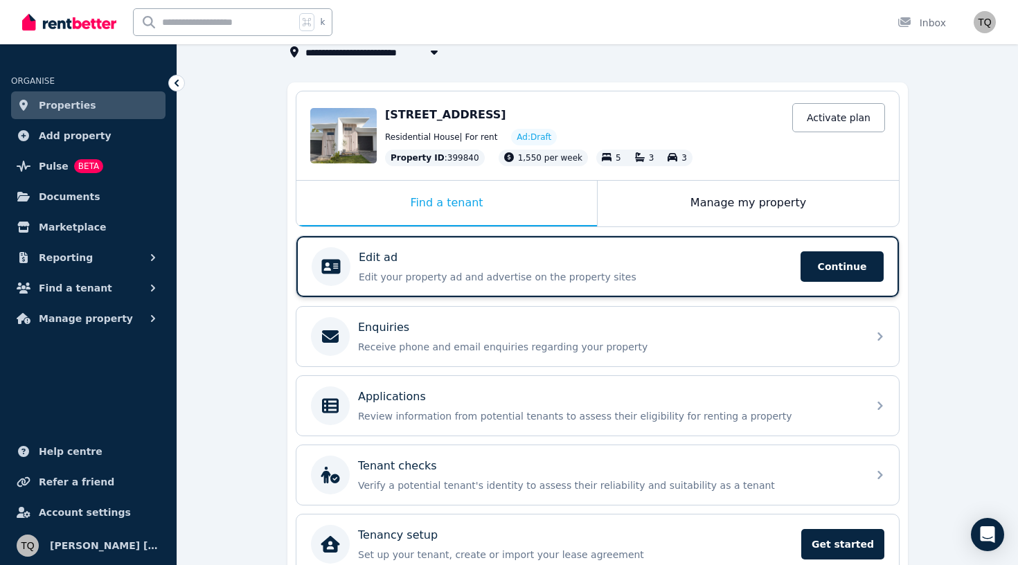
scroll to position [88, 0]
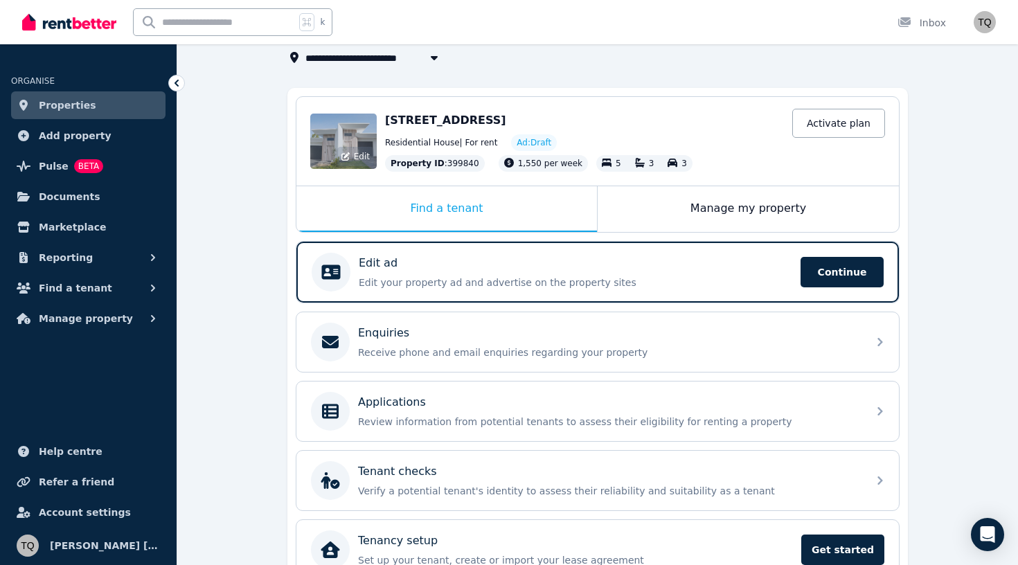
click at [359, 137] on div "Edit" at bounding box center [343, 141] width 66 height 55
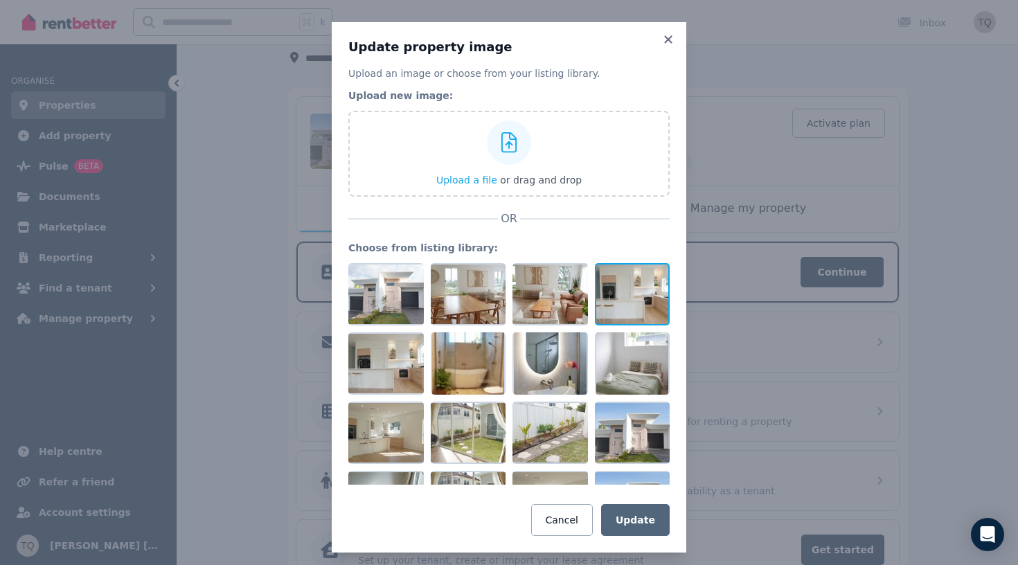
scroll to position [2, 0]
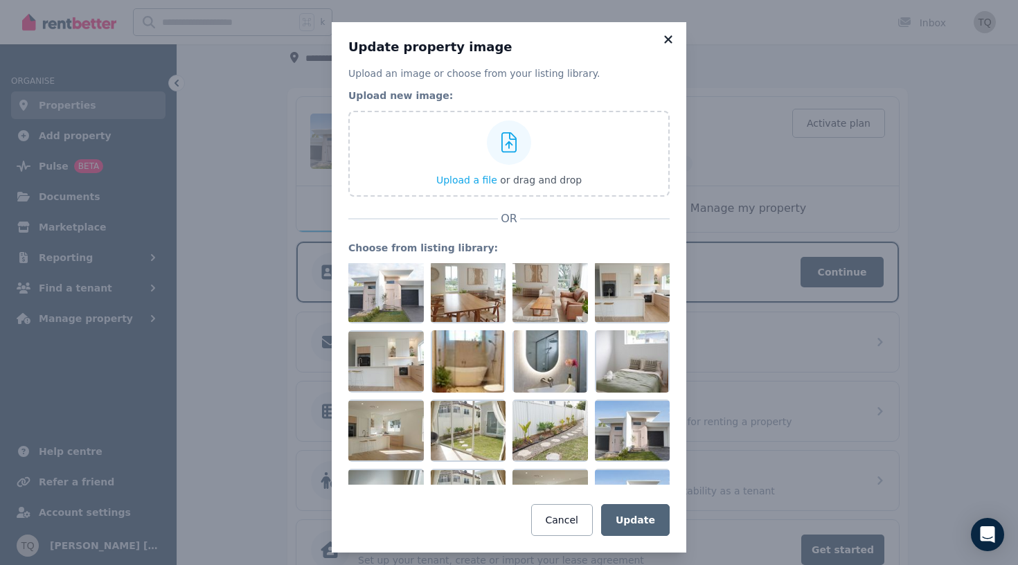
click at [667, 40] on icon at bounding box center [668, 39] width 8 height 8
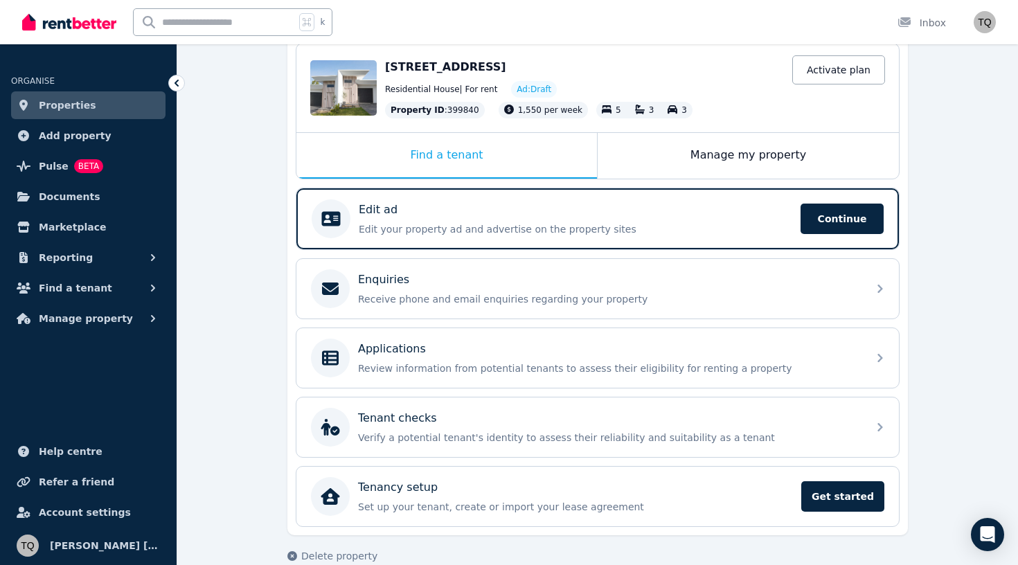
scroll to position [150, 0]
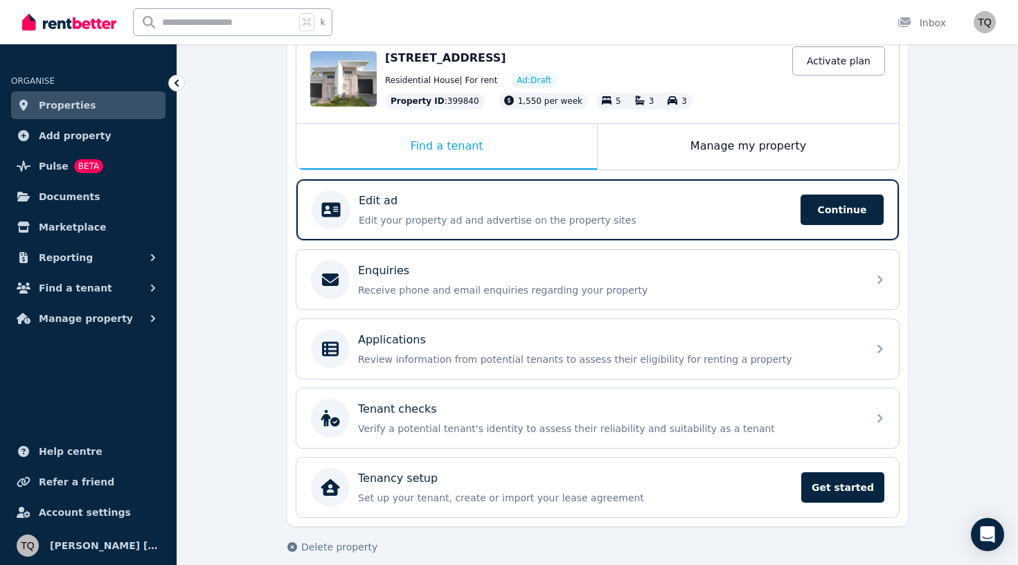
click at [454, 59] on span "[STREET_ADDRESS]" at bounding box center [445, 57] width 121 height 13
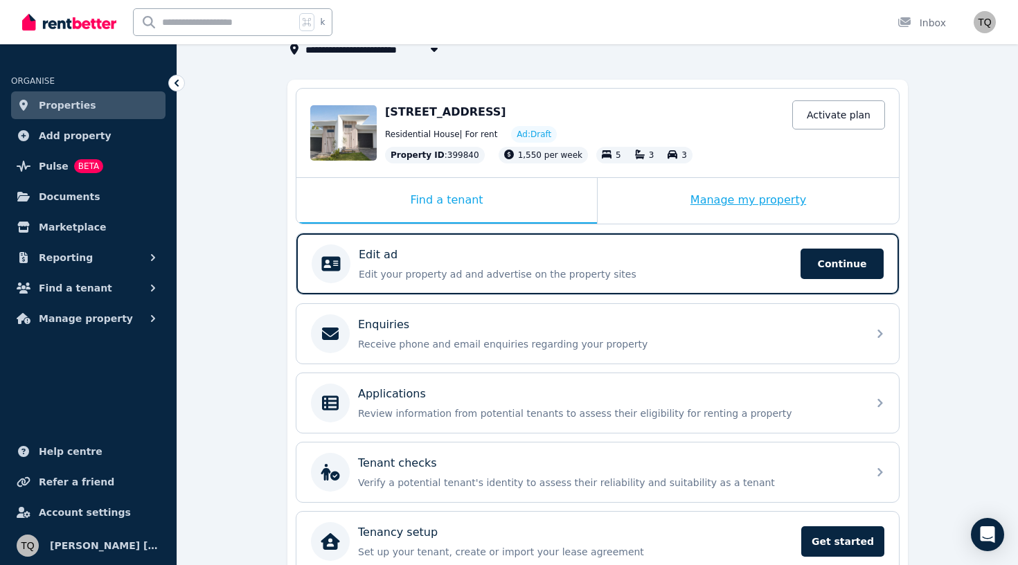
scroll to position [44, 0]
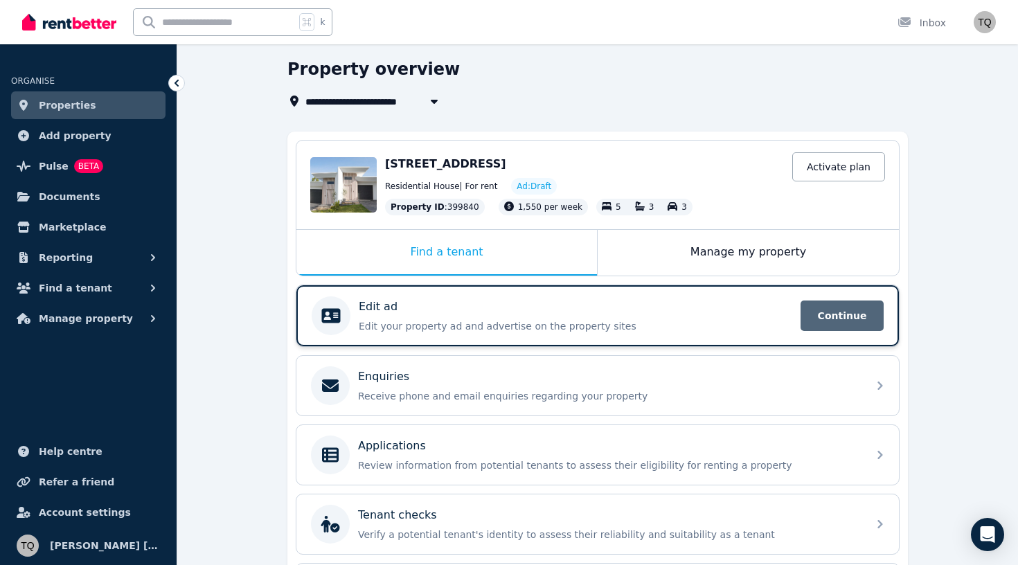
click at [848, 315] on span "Continue" at bounding box center [842, 316] width 83 height 30
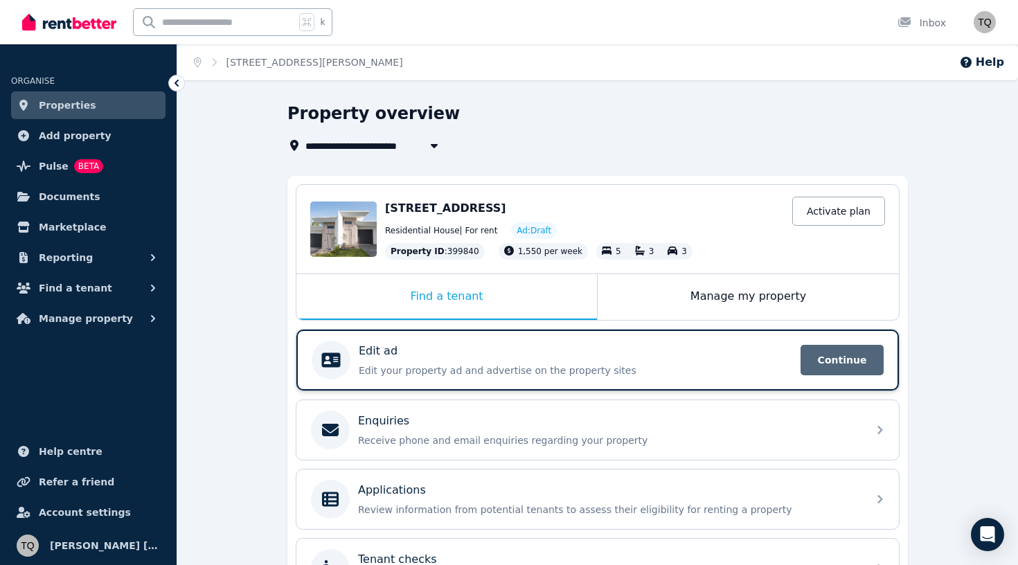
select select "***"
select select "**********"
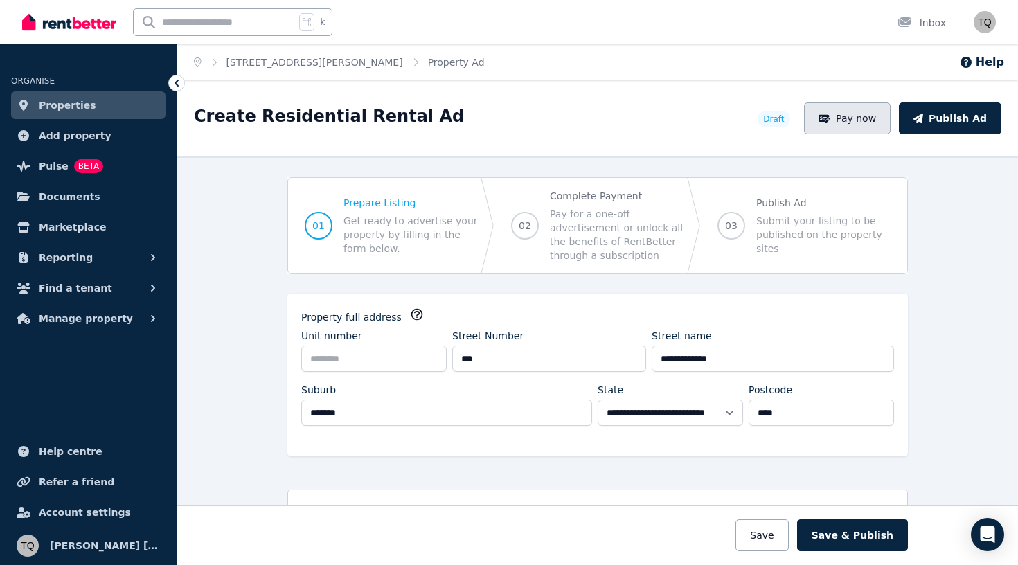
click at [866, 117] on button "Pay now" at bounding box center [847, 118] width 87 height 32
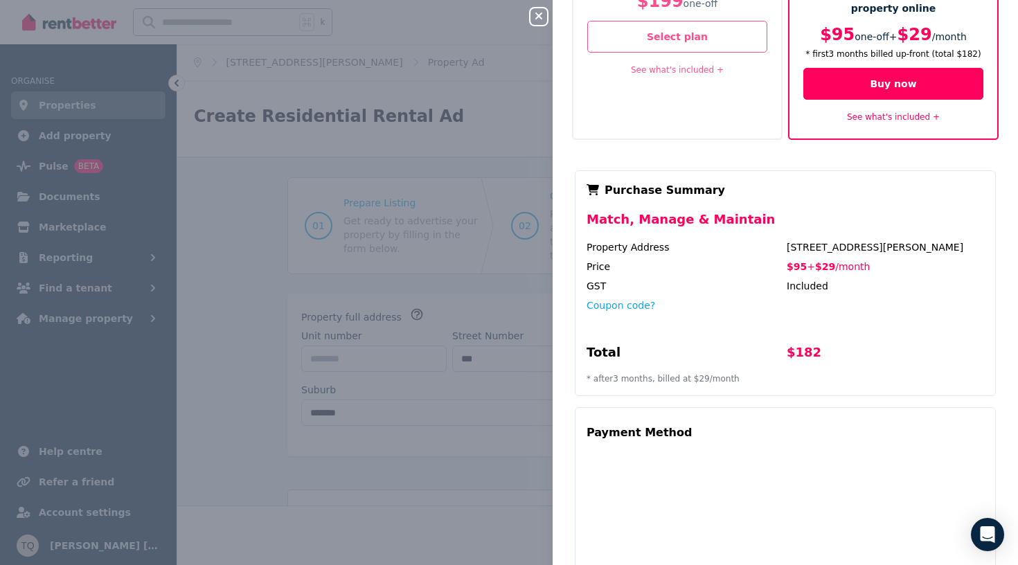
scroll to position [159, 0]
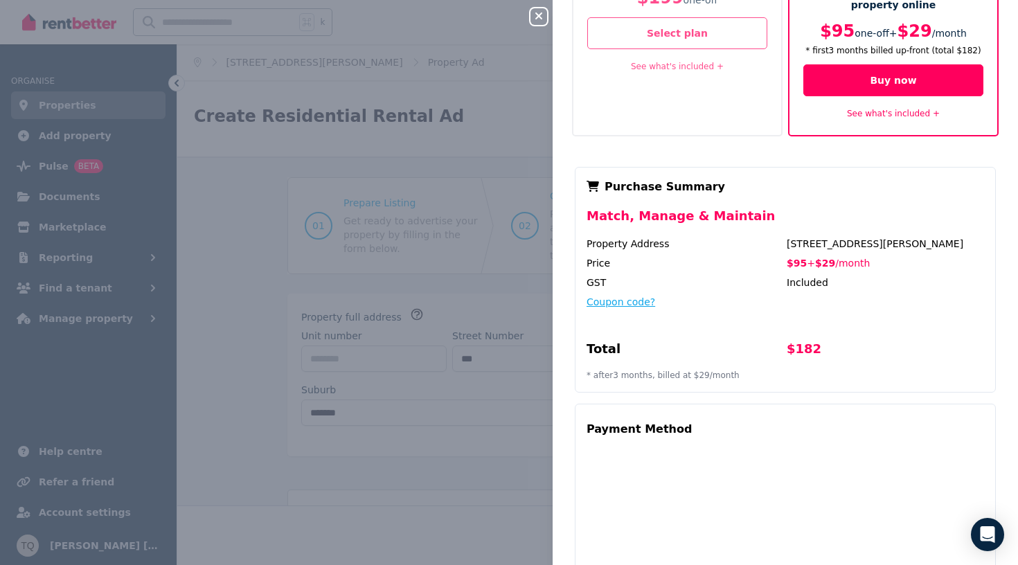
click at [626, 295] on button "Coupon code?" at bounding box center [621, 302] width 69 height 14
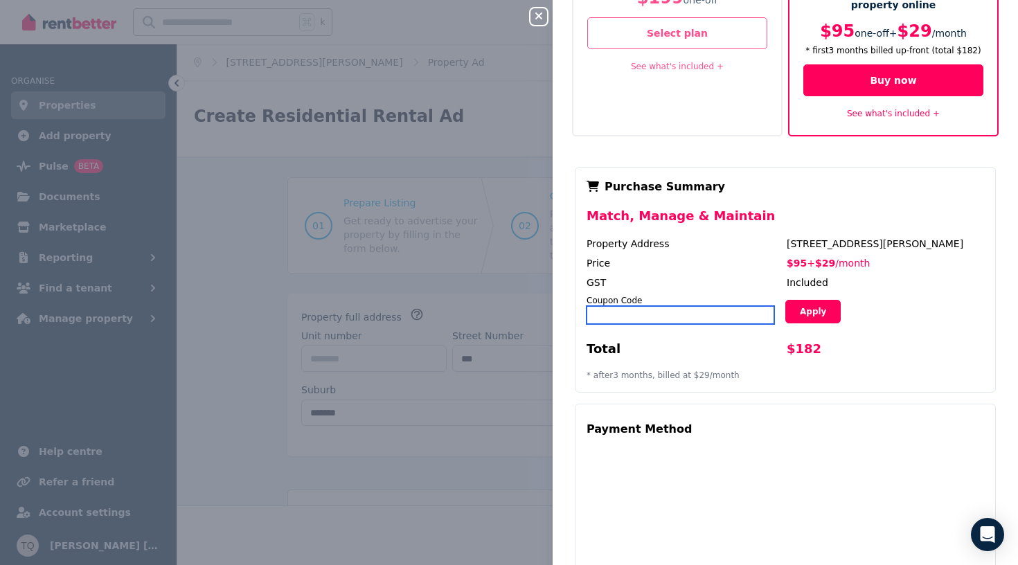
click at [646, 306] on input "text" at bounding box center [681, 315] width 188 height 18
type input "******"
click at [823, 300] on button "Apply" at bounding box center [812, 312] width 55 height 24
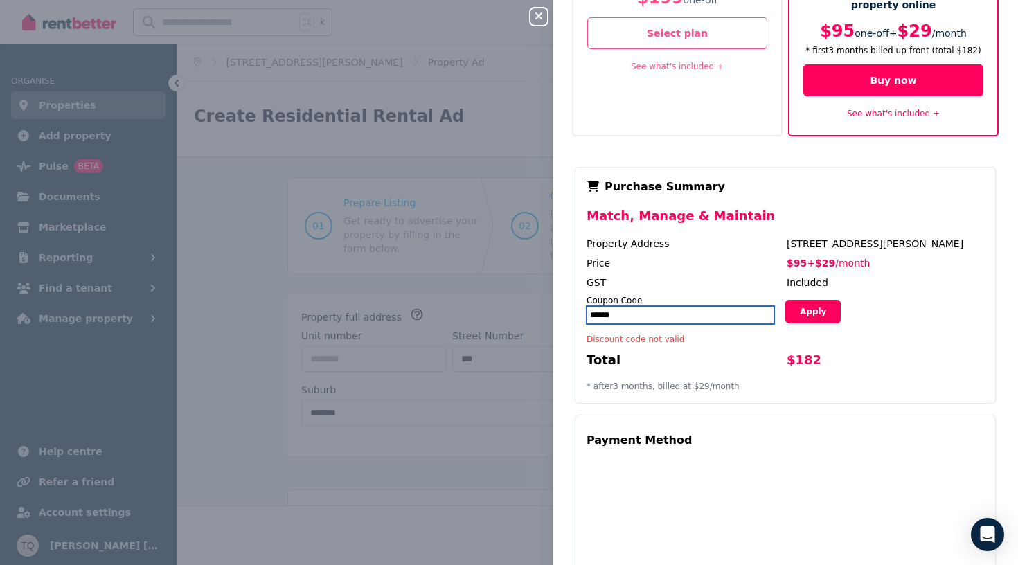
click at [673, 306] on input "******" at bounding box center [681, 315] width 188 height 18
click at [817, 300] on button "Apply" at bounding box center [812, 312] width 55 height 24
